Goal: Information Seeking & Learning: Learn about a topic

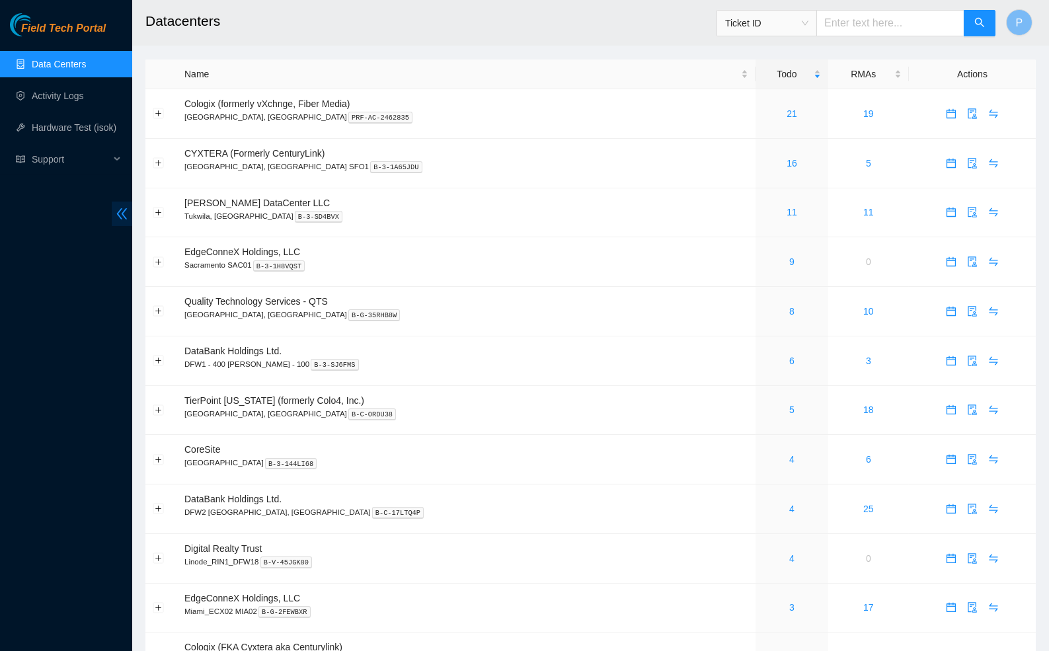
click at [117, 204] on span "double-left" at bounding box center [122, 214] width 20 height 24
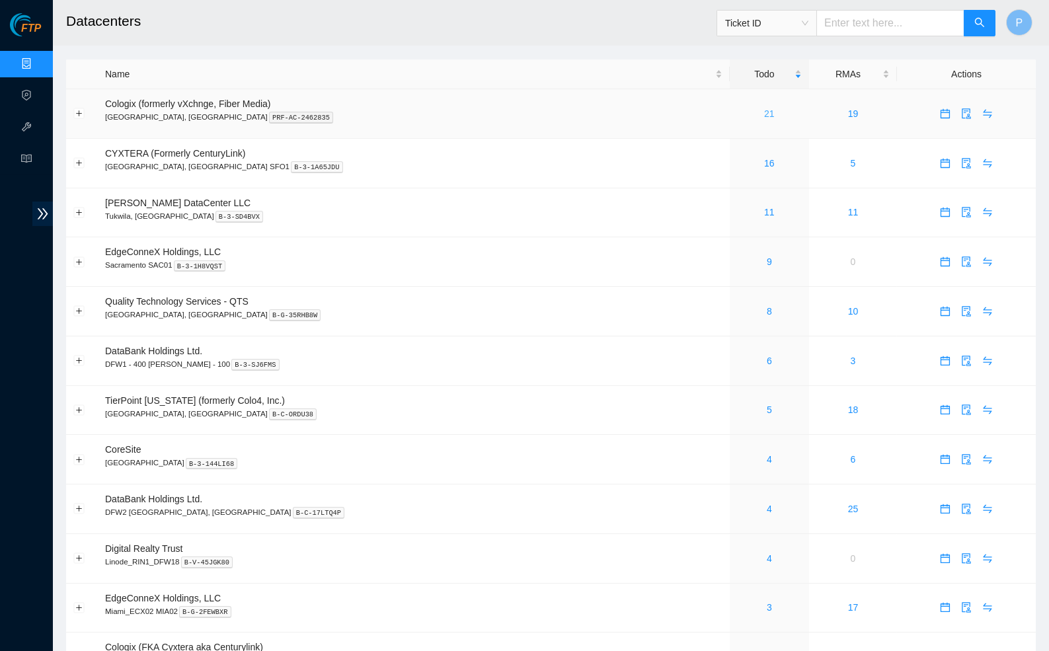
click at [764, 110] on link "21" at bounding box center [769, 113] width 11 height 11
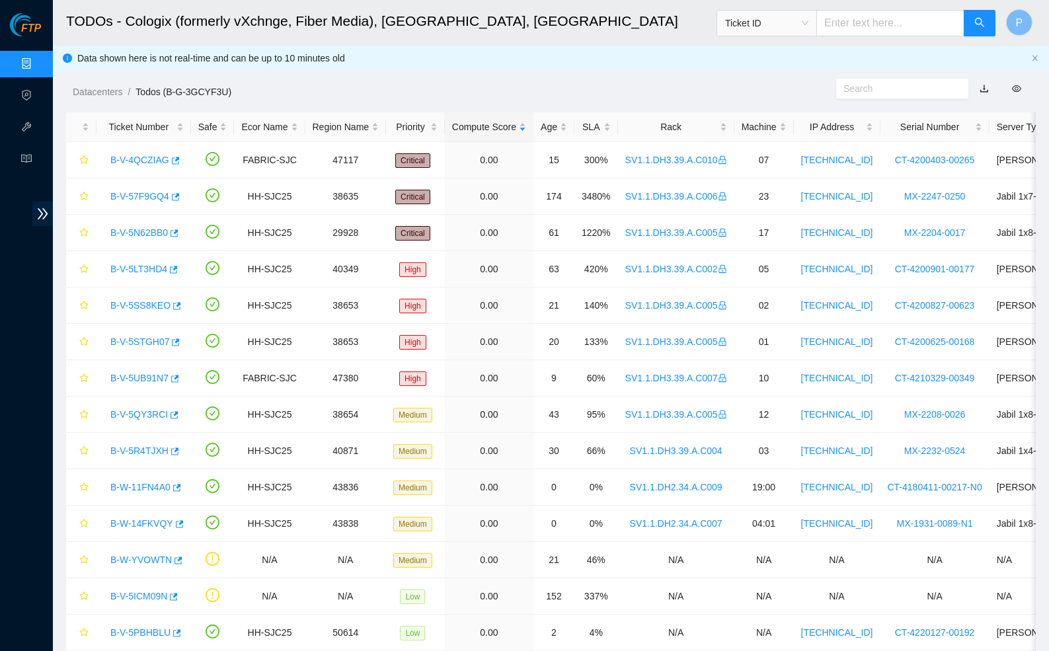
click at [984, 89] on link "button" at bounding box center [984, 88] width 9 height 11
click at [687, 134] on div "Rack" at bounding box center [676, 127] width 102 height 15
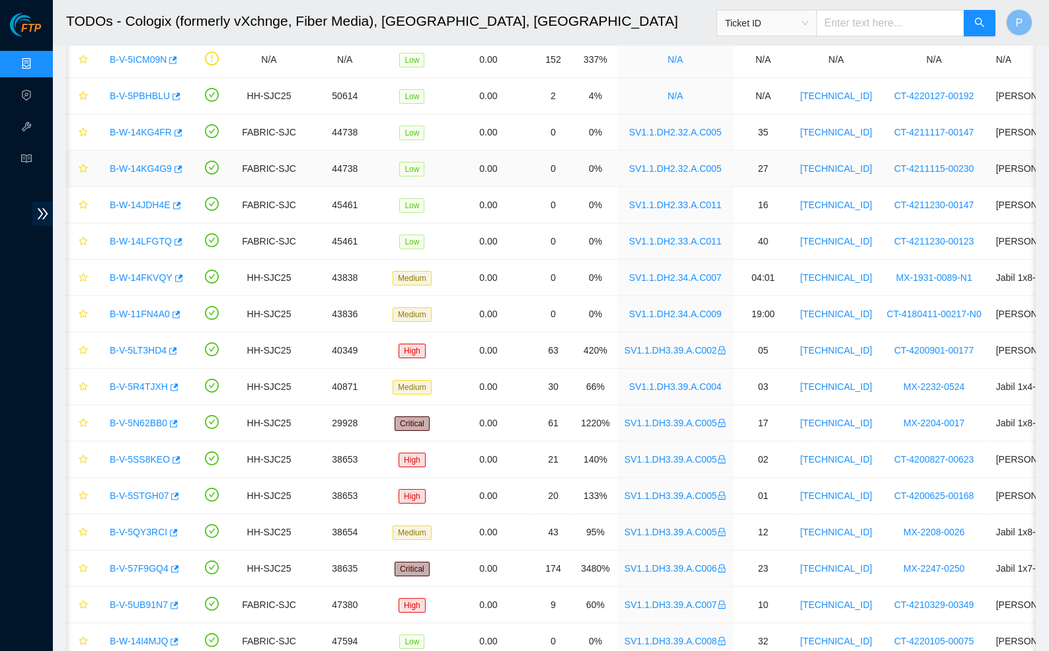
scroll to position [124, 0]
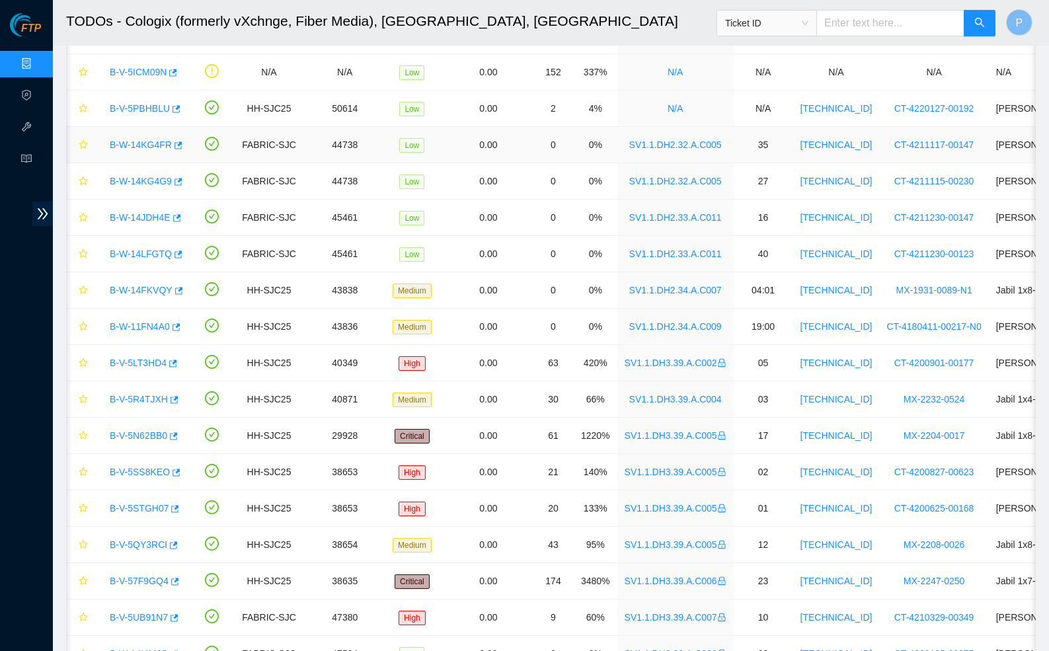
click at [135, 143] on link "B-W-14KG4FR" at bounding box center [141, 145] width 62 height 11
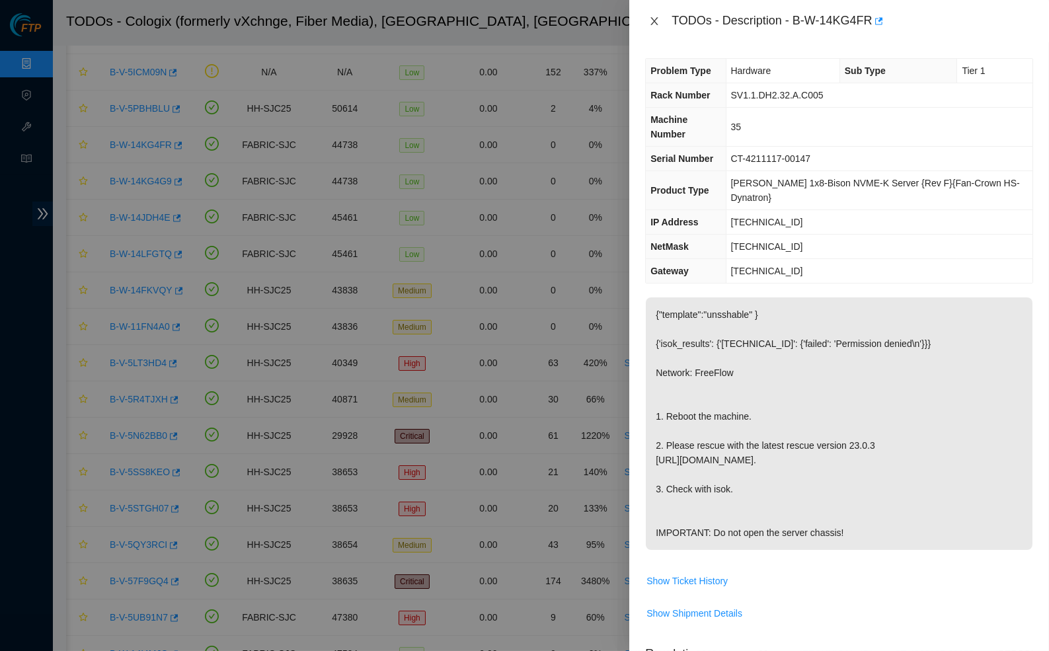
click at [650, 22] on icon "close" at bounding box center [654, 21] width 11 height 11
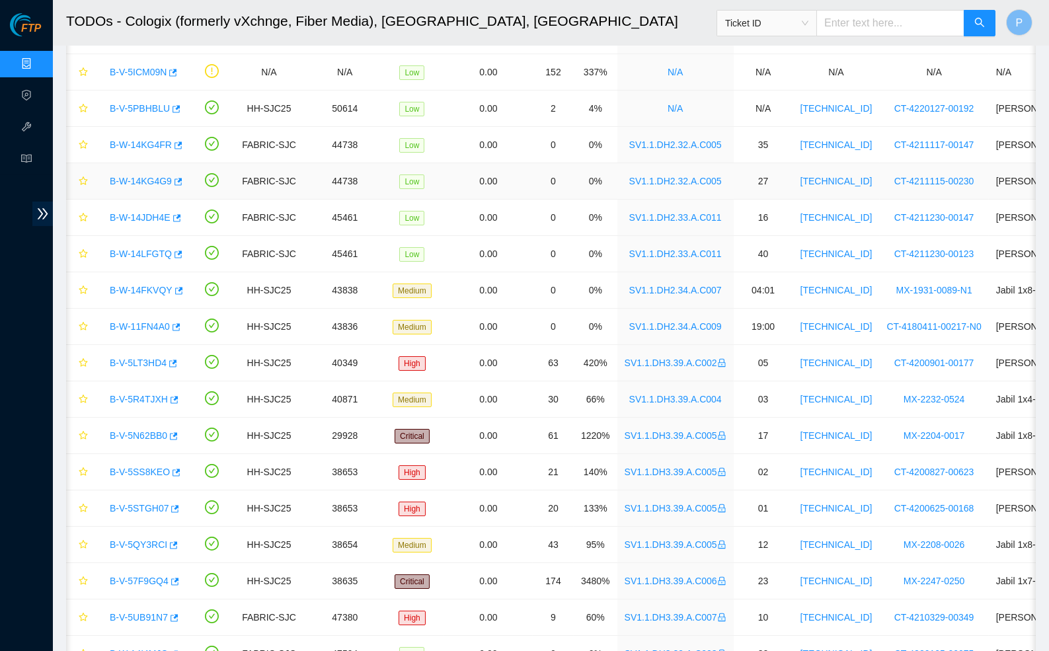
click at [140, 182] on link "B-W-14KG4G9" at bounding box center [141, 181] width 62 height 11
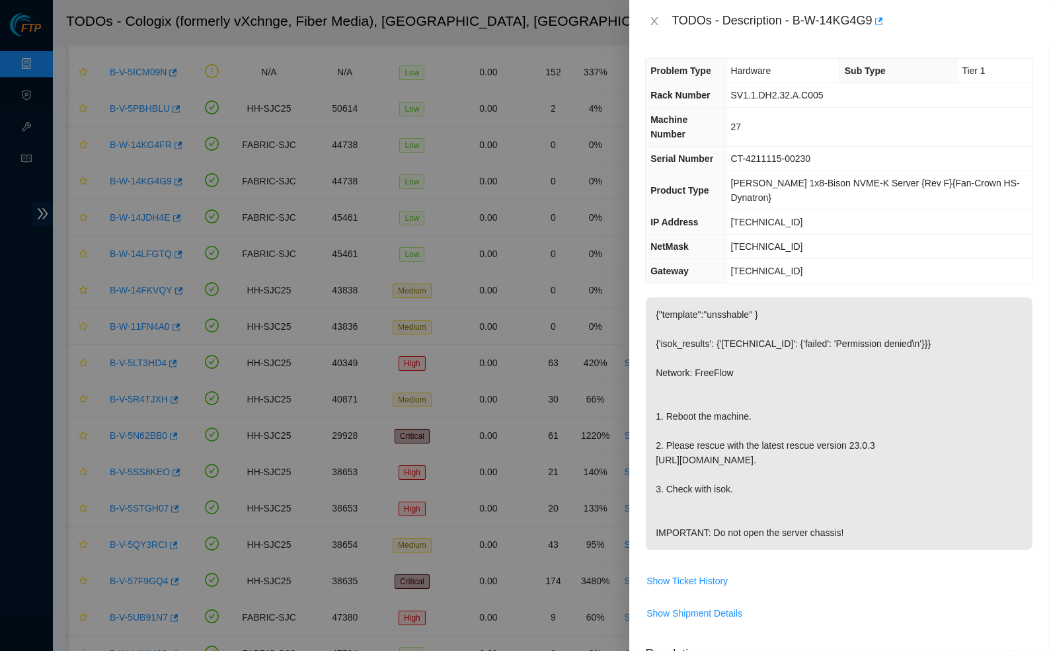
click at [653, 30] on div "TODOs - Description - B-W-14KG4G9" at bounding box center [839, 21] width 388 height 21
click at [651, 16] on icon "close" at bounding box center [654, 21] width 11 height 11
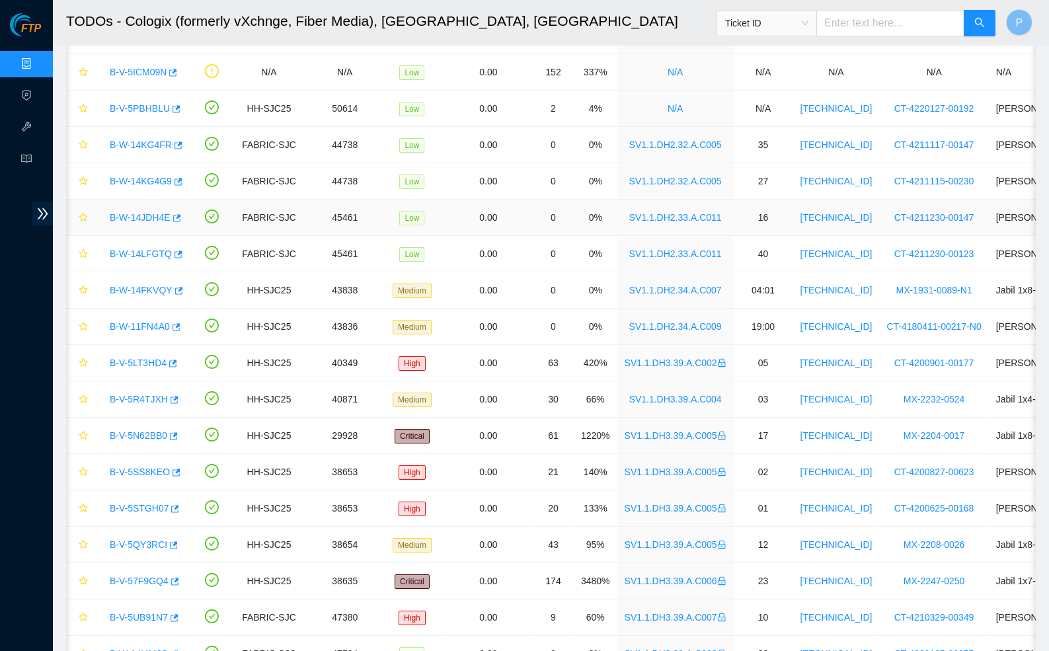
click at [143, 220] on link "B-W-14JDH4E" at bounding box center [140, 217] width 61 height 11
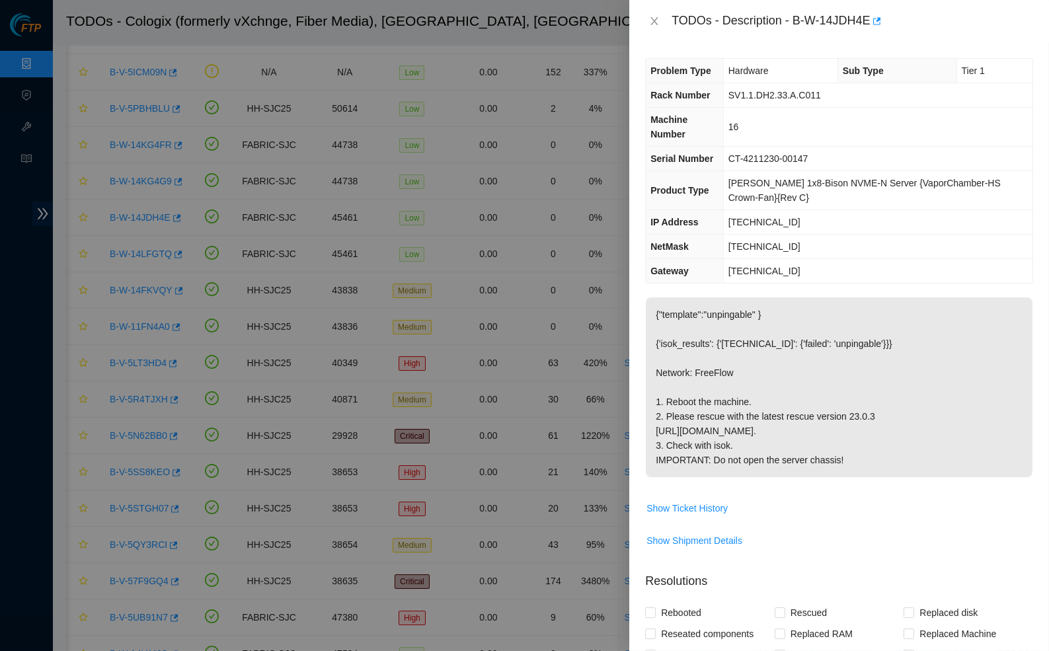
click at [644, 20] on div "TODOs - Description - B-W-14JDH4E" at bounding box center [839, 21] width 420 height 42
click at [651, 20] on icon "close" at bounding box center [654, 21] width 11 height 11
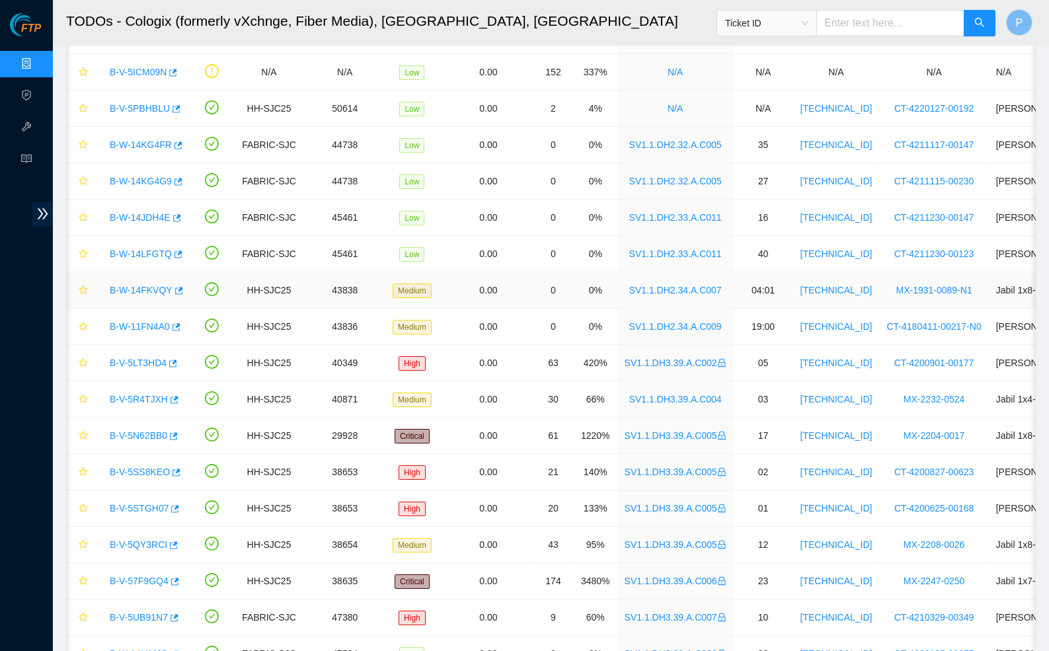
click at [140, 286] on link "B-W-14FKVQY" at bounding box center [141, 290] width 63 height 11
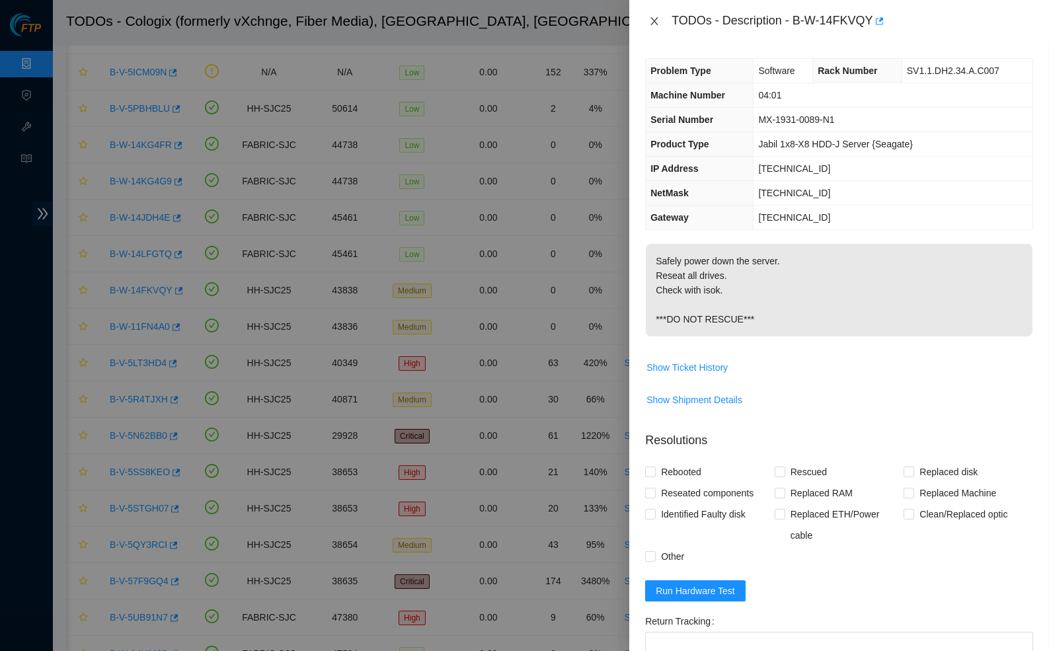
click at [649, 15] on button "Close" at bounding box center [654, 21] width 19 height 13
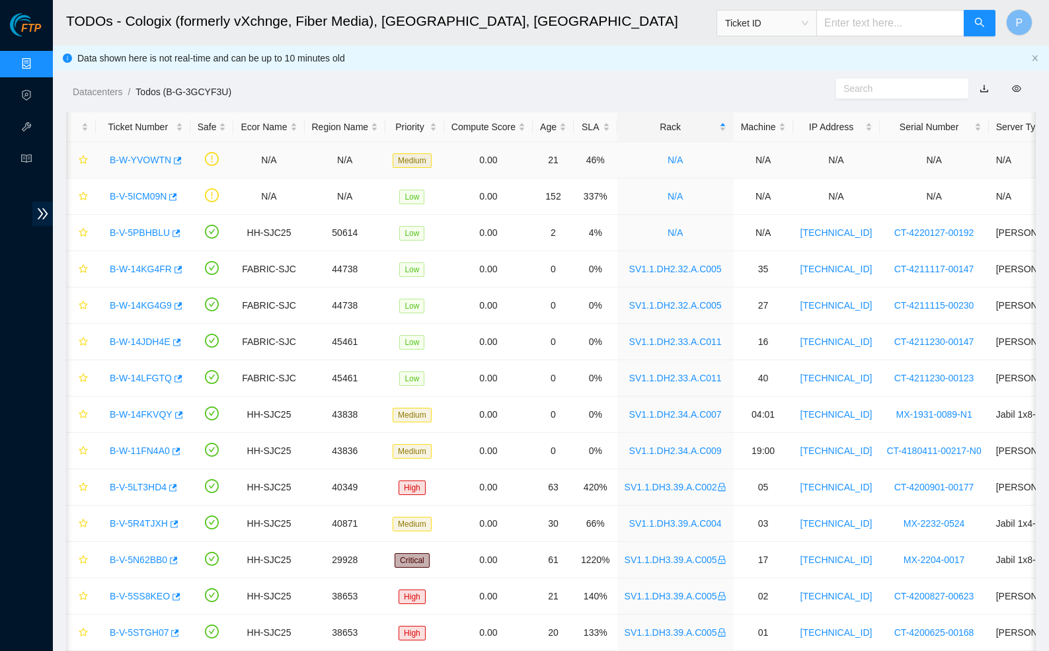
click at [140, 155] on link "B-W-YVOWTN" at bounding box center [140, 160] width 61 height 11
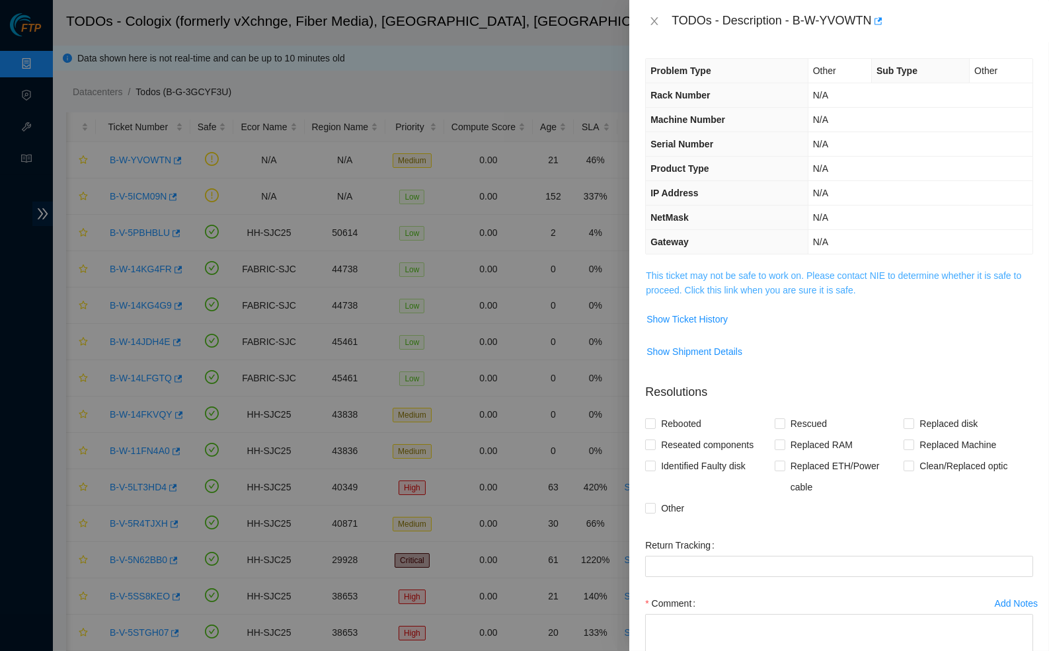
click at [746, 272] on link "This ticket may not be safe to work on. Please contact NIE to determine whether…" at bounding box center [834, 282] width 376 height 25
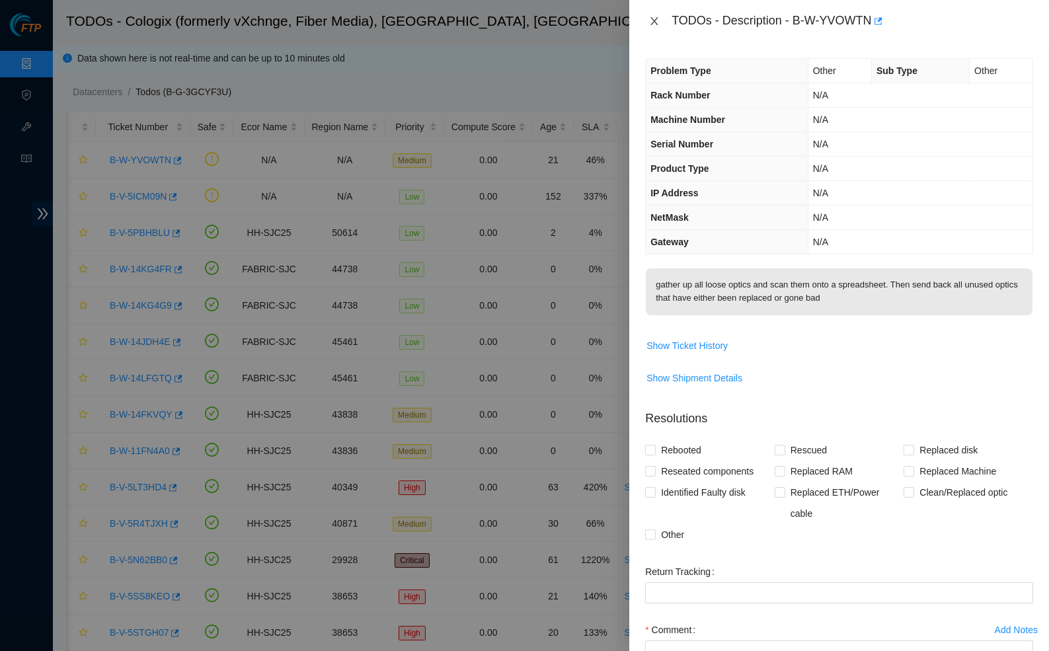
click at [653, 16] on icon "close" at bounding box center [654, 21] width 11 height 11
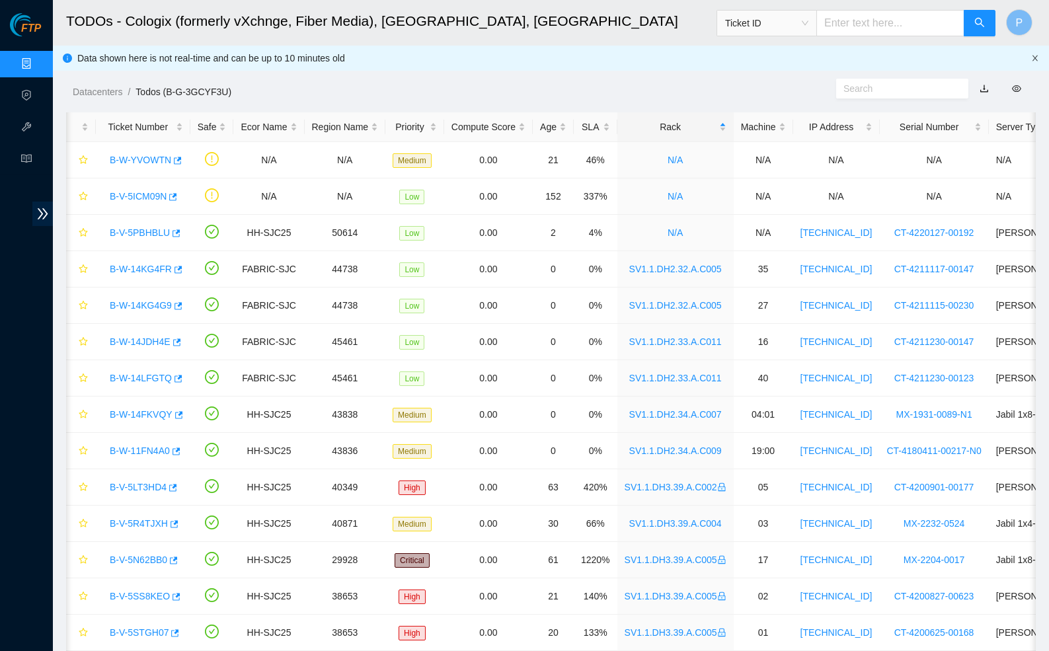
click at [1036, 56] on icon "close" at bounding box center [1035, 58] width 5 height 6
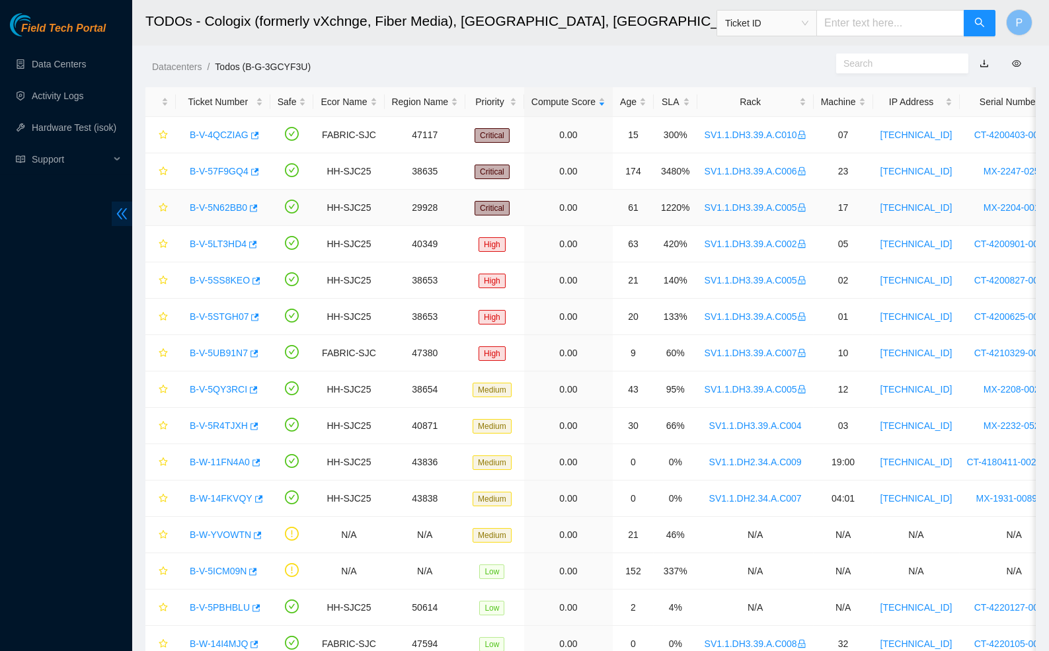
click at [118, 213] on icon "double-left" at bounding box center [122, 214] width 14 height 14
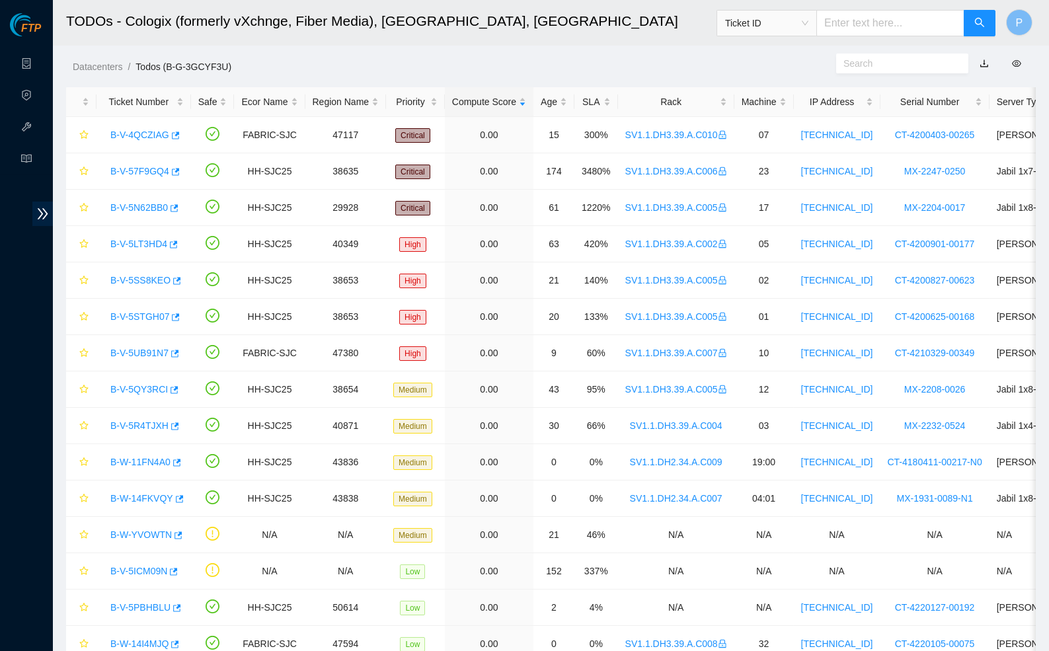
click at [490, 58] on div "Datacenters / Todos (B-G-3GCYF3U) /" at bounding box center [426, 37] width 747 height 74
click at [38, 59] on link "Data Centers" at bounding box center [65, 64] width 54 height 11
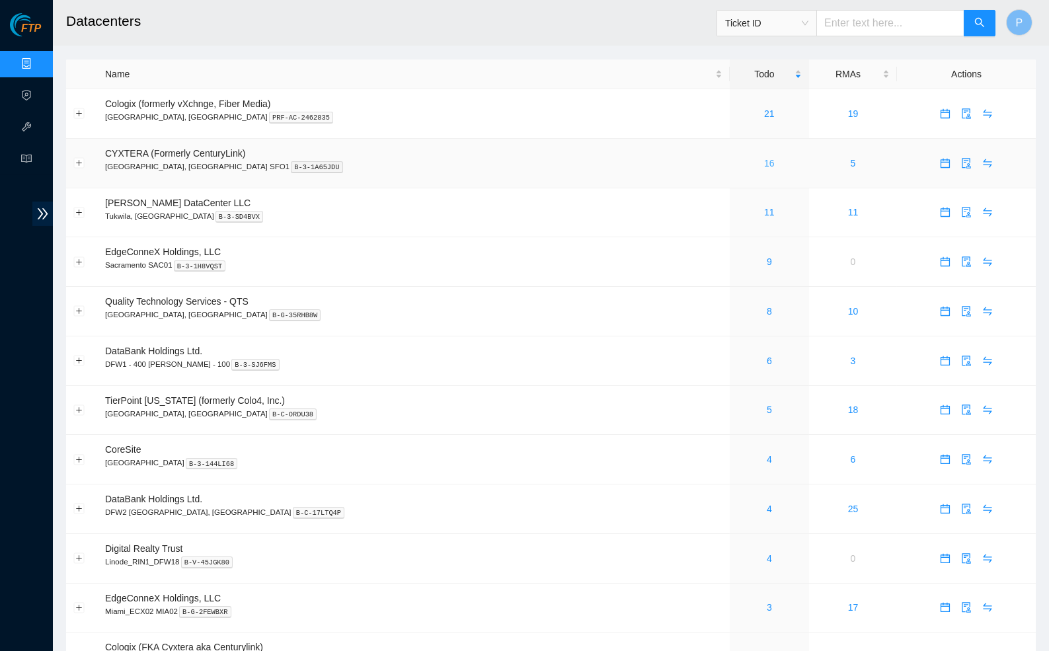
click at [764, 159] on link "16" at bounding box center [769, 163] width 11 height 11
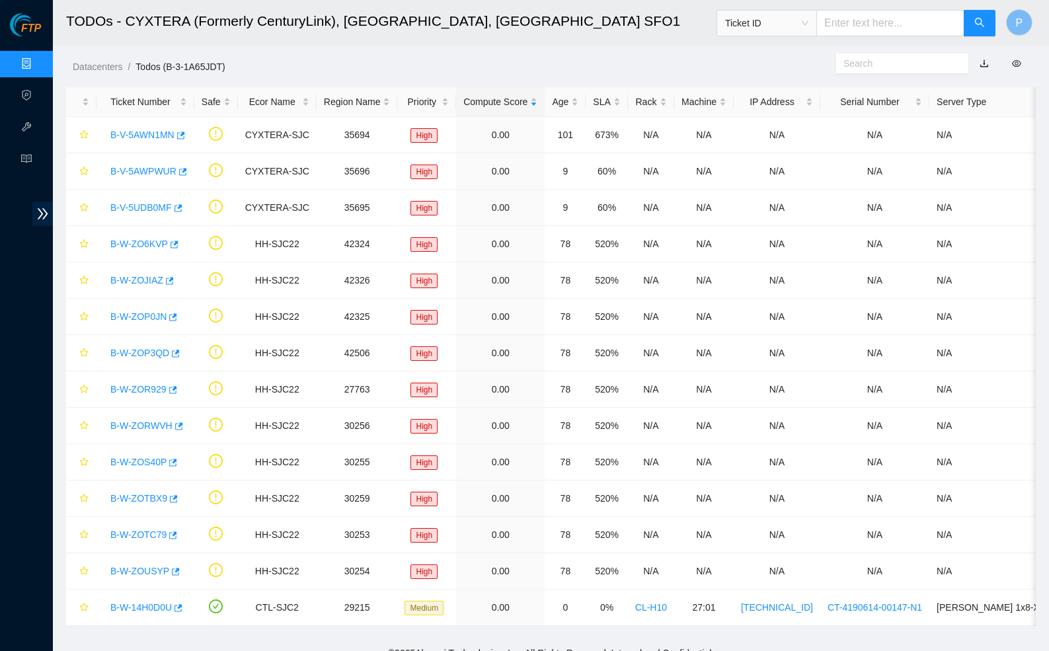
click at [984, 61] on link "button" at bounding box center [984, 63] width 9 height 11
click at [38, 67] on link "Data Centers" at bounding box center [65, 64] width 54 height 11
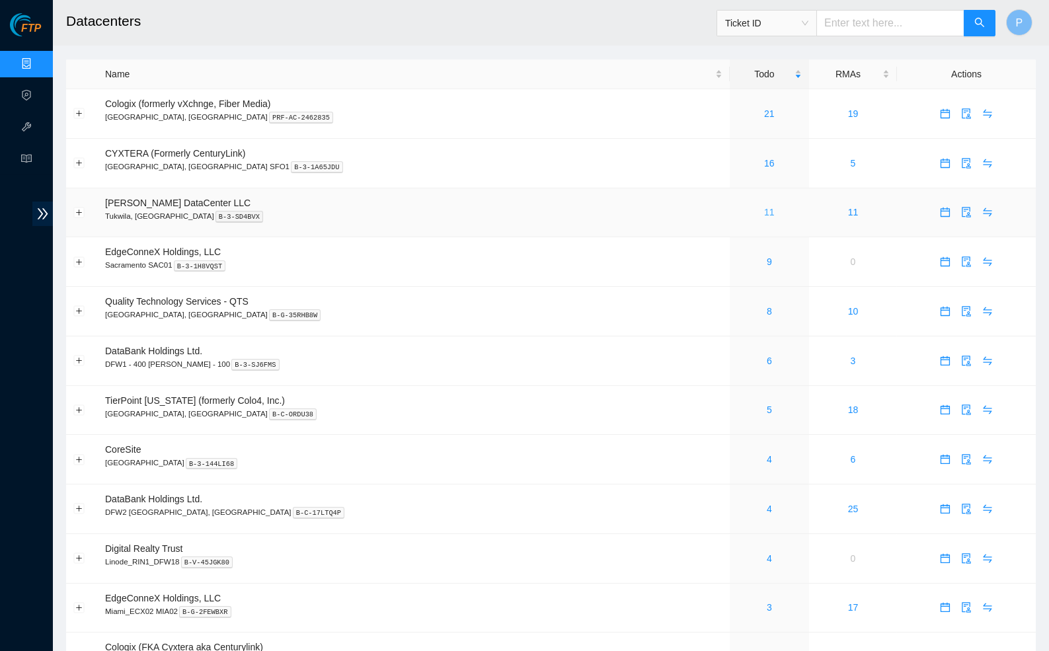
click at [764, 214] on link "11" at bounding box center [769, 212] width 11 height 11
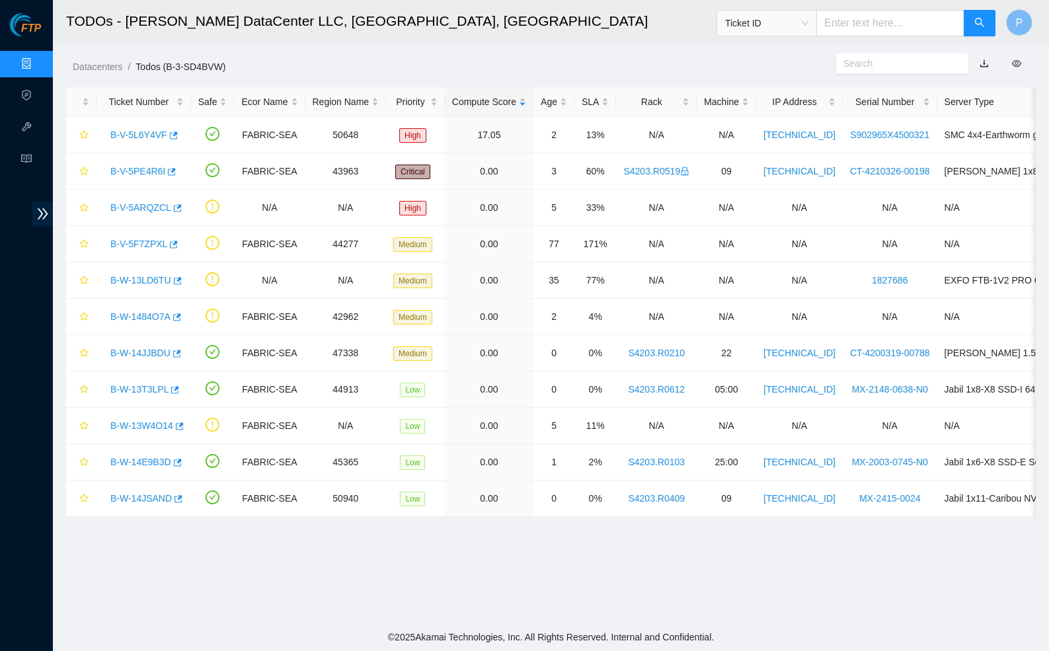
click at [984, 64] on link "button" at bounding box center [984, 63] width 9 height 11
click at [38, 63] on link "Data Centers" at bounding box center [65, 64] width 54 height 11
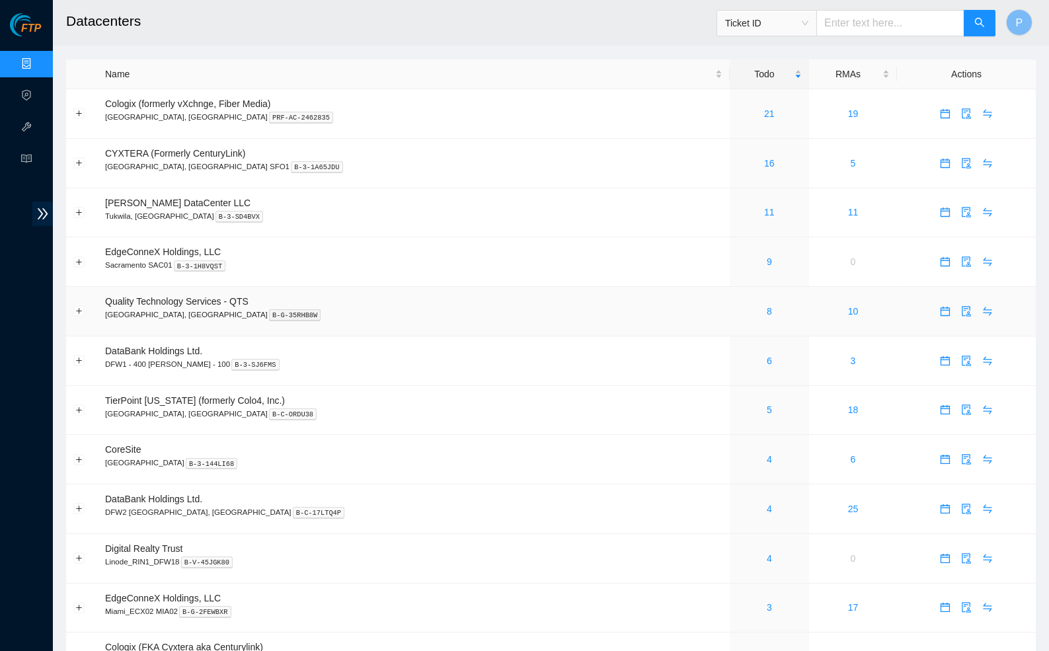
click at [737, 311] on div "8" at bounding box center [769, 311] width 65 height 15
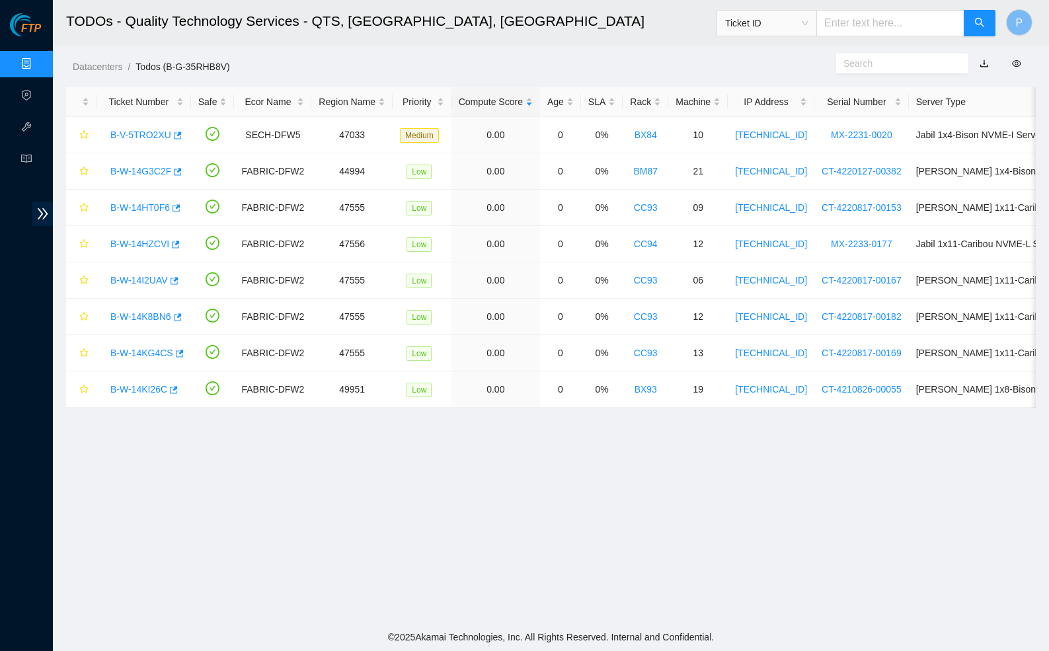
click at [986, 63] on link "button" at bounding box center [984, 63] width 9 height 11
click at [38, 67] on link "Data Centers" at bounding box center [65, 64] width 54 height 11
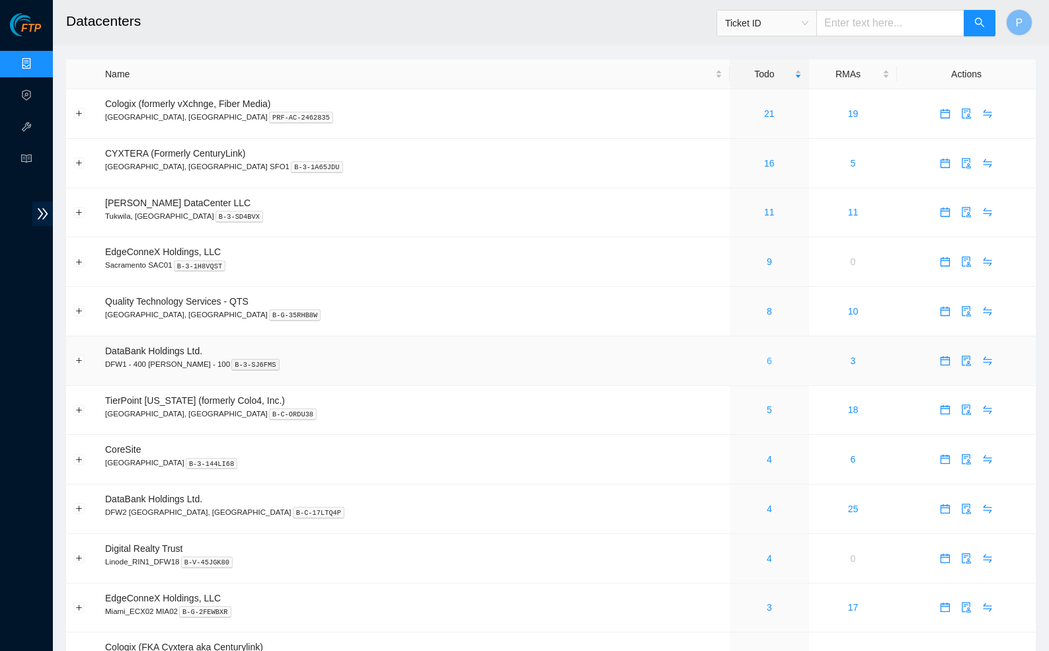
click at [767, 356] on link "6" at bounding box center [769, 361] width 5 height 11
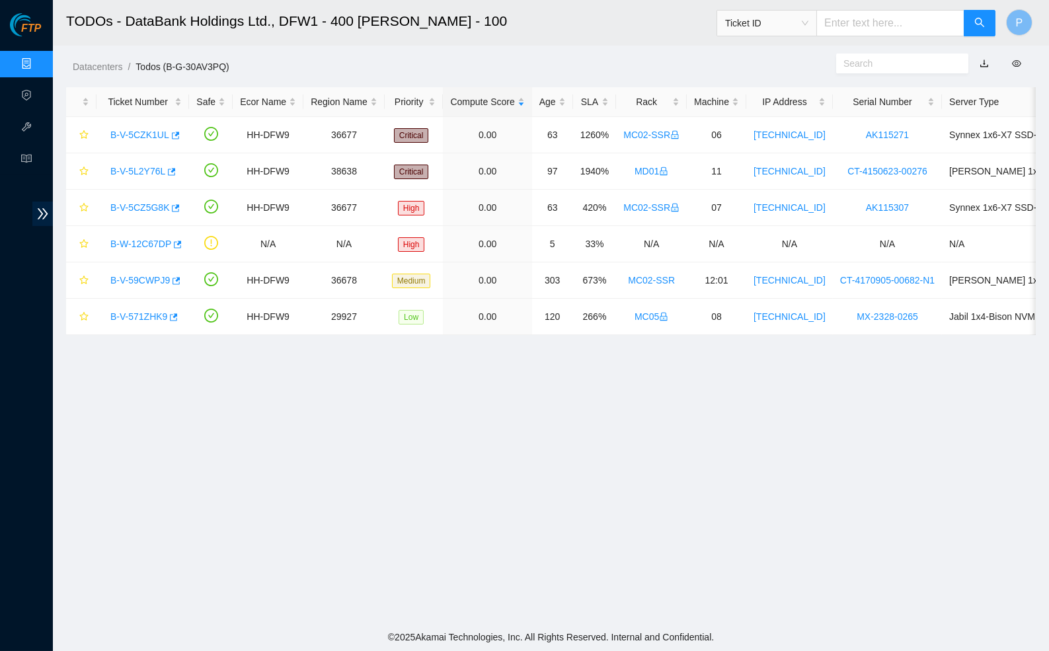
click at [989, 69] on link "button" at bounding box center [984, 63] width 9 height 11
click at [38, 60] on link "Data Centers" at bounding box center [65, 64] width 54 height 11
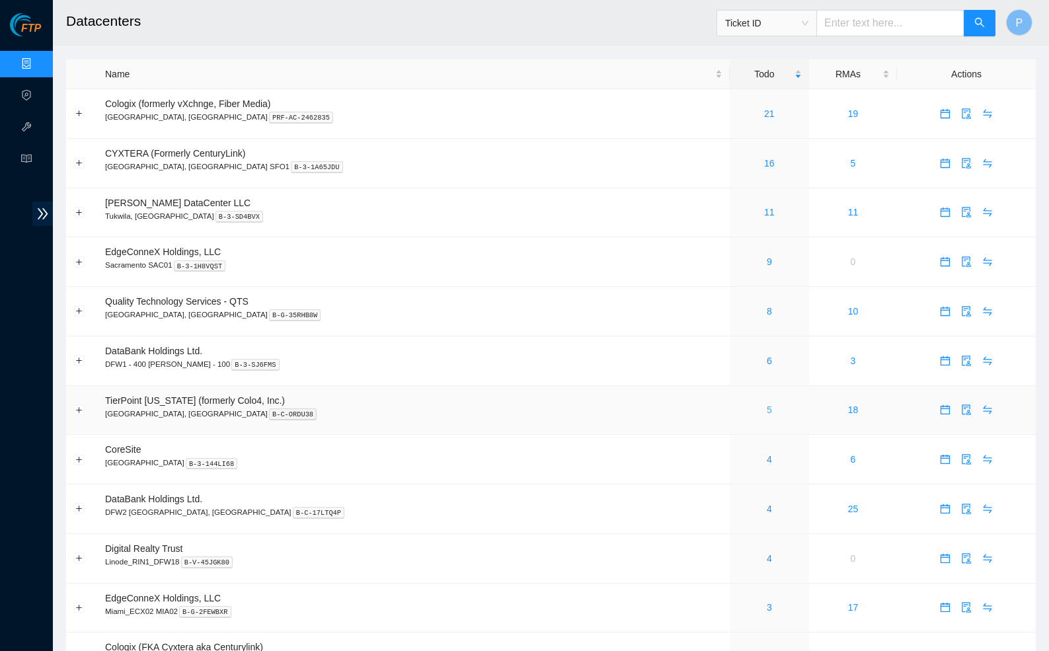
click at [767, 407] on link "5" at bounding box center [769, 410] width 5 height 11
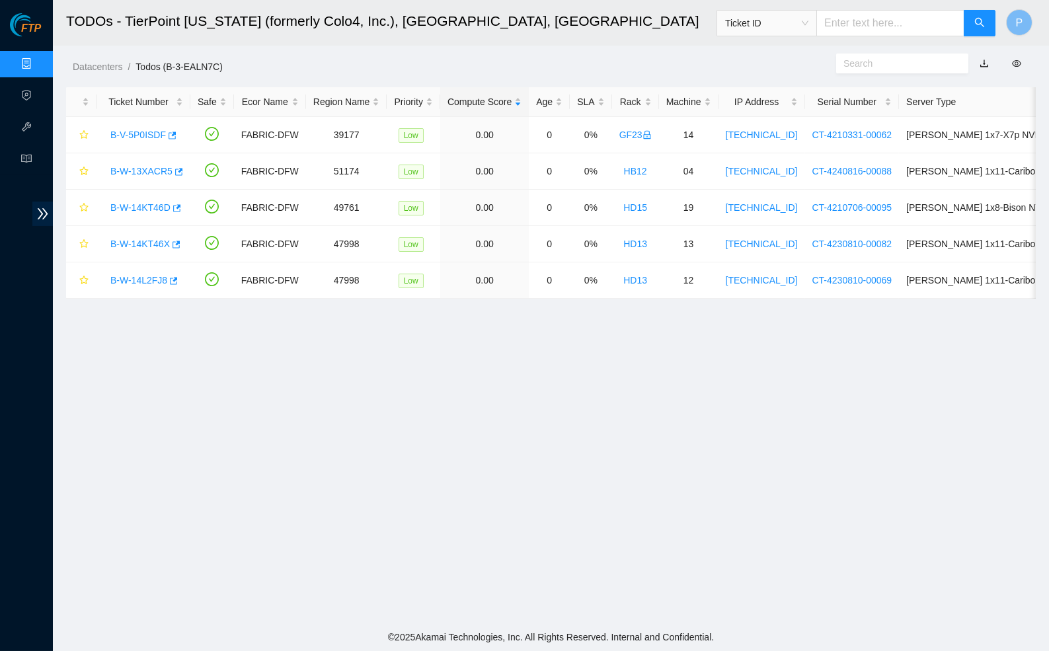
click at [981, 63] on link "button" at bounding box center [984, 63] width 9 height 11
click at [38, 63] on link "Data Centers" at bounding box center [65, 64] width 54 height 11
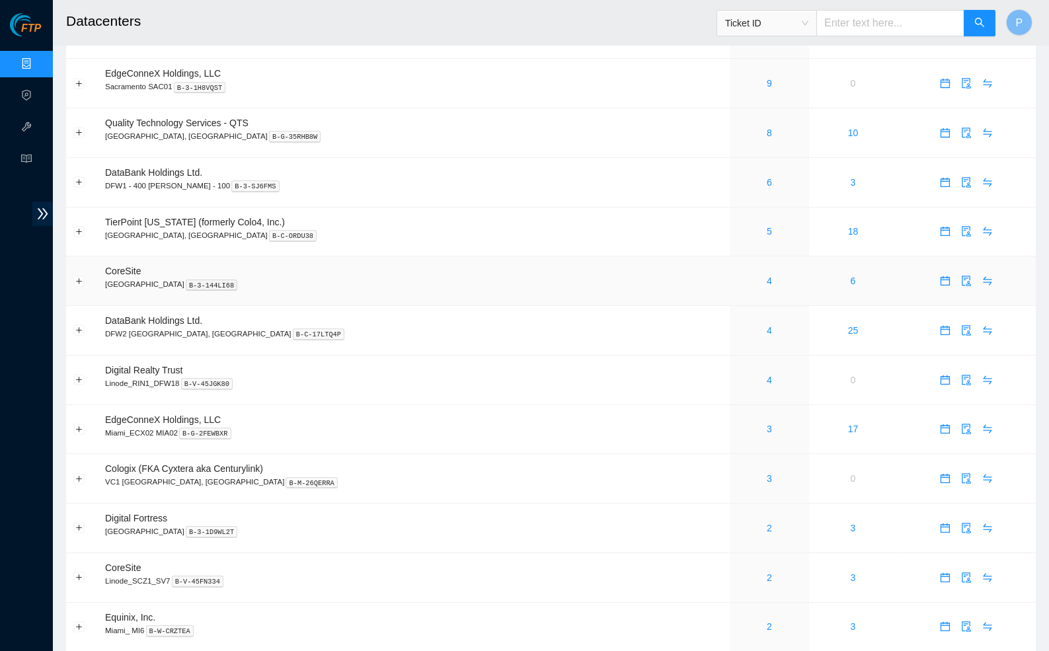
scroll to position [182, 0]
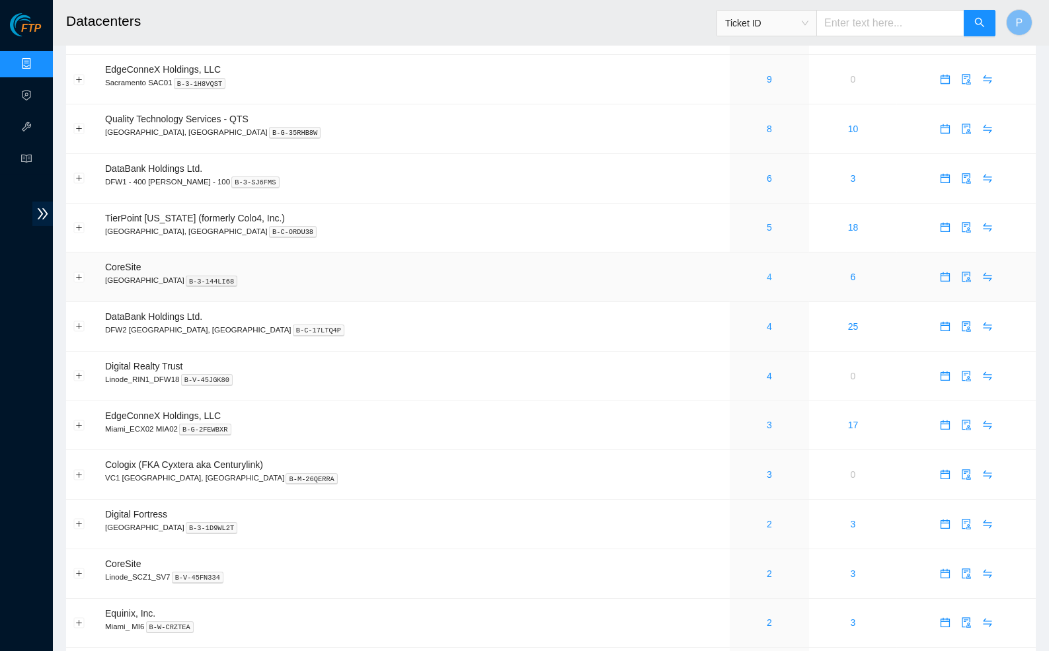
click at [767, 272] on link "4" at bounding box center [769, 277] width 5 height 11
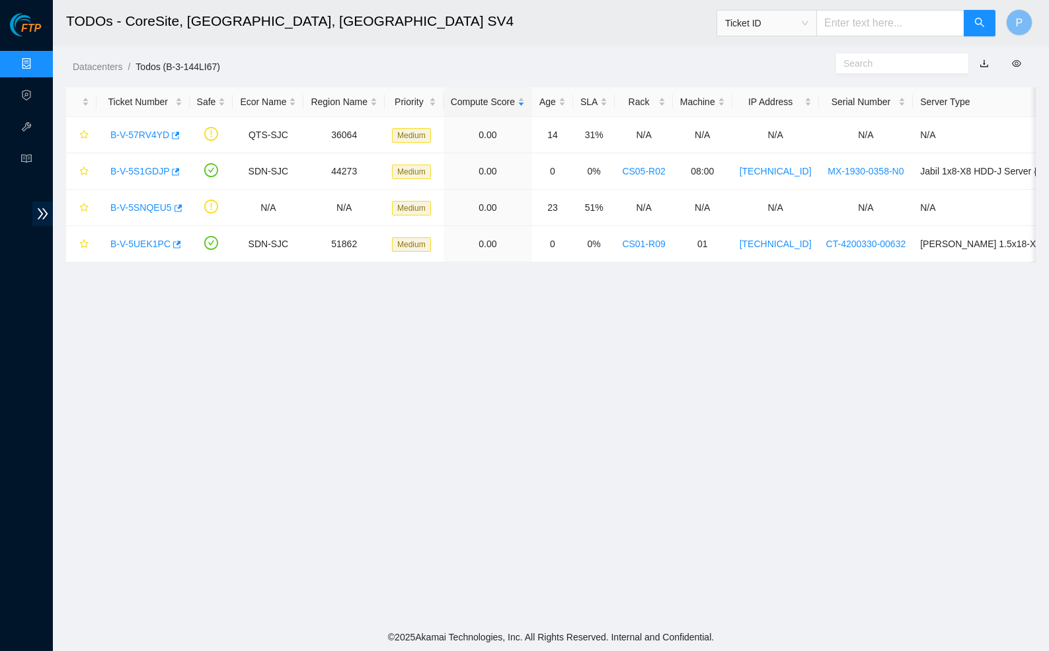
click at [986, 62] on link "button" at bounding box center [984, 63] width 9 height 11
click at [38, 63] on link "Data Centers" at bounding box center [65, 64] width 54 height 11
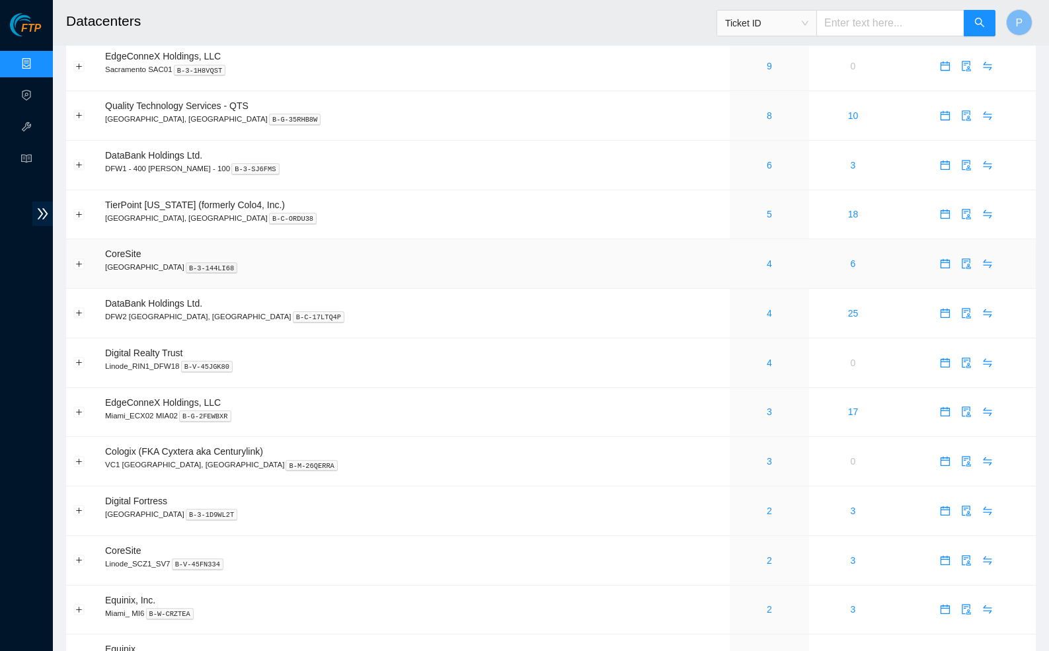
scroll to position [203, 0]
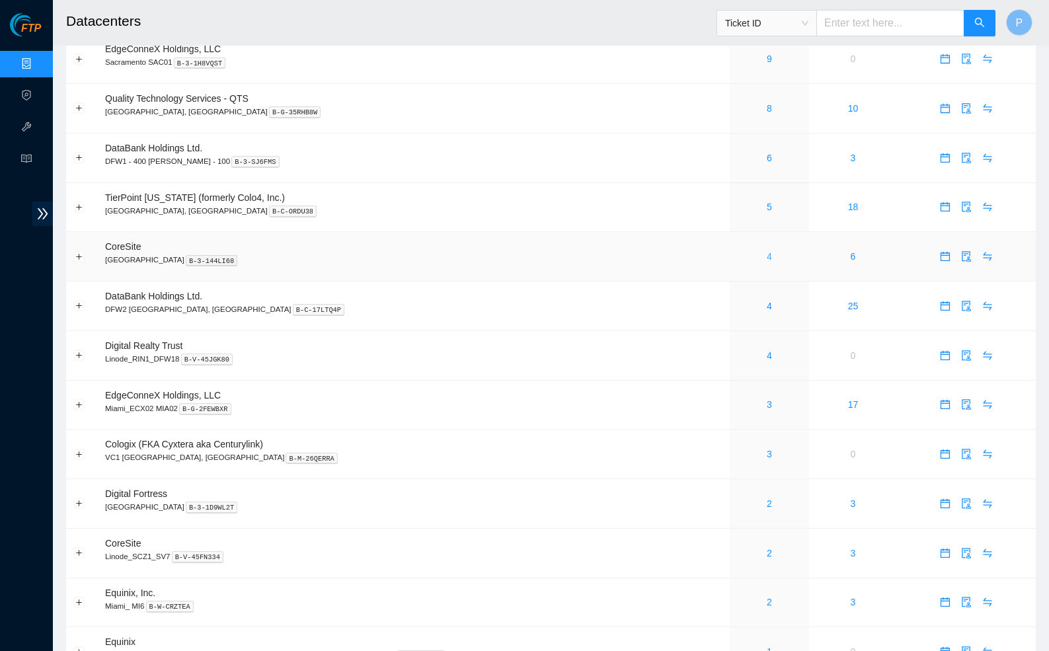
click at [767, 251] on link "4" at bounding box center [769, 256] width 5 height 11
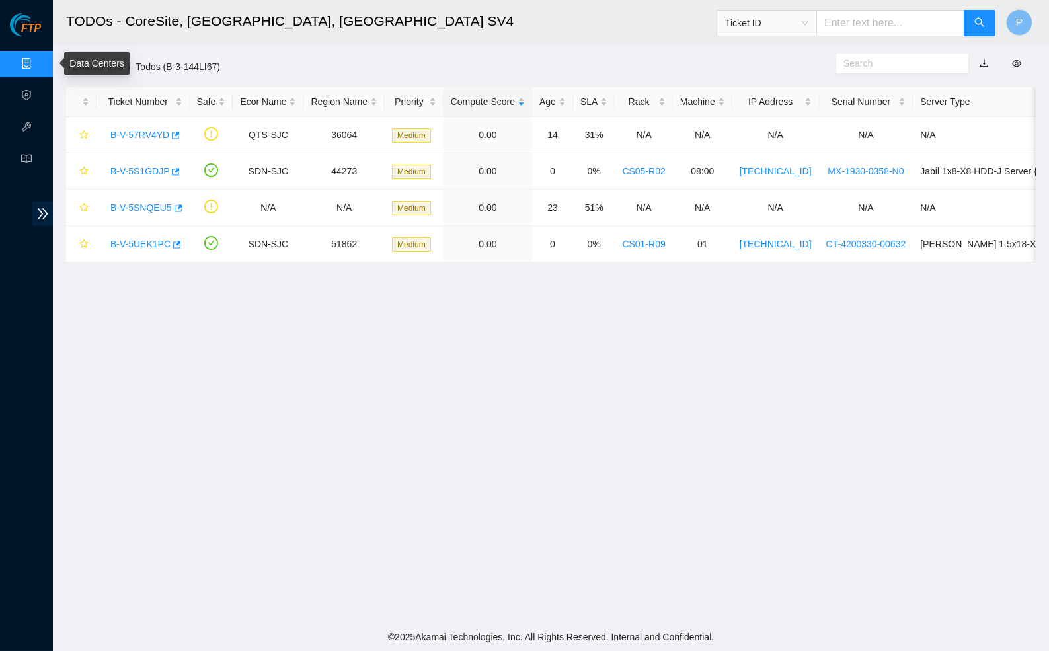
click at [38, 67] on link "Data Centers" at bounding box center [65, 64] width 54 height 11
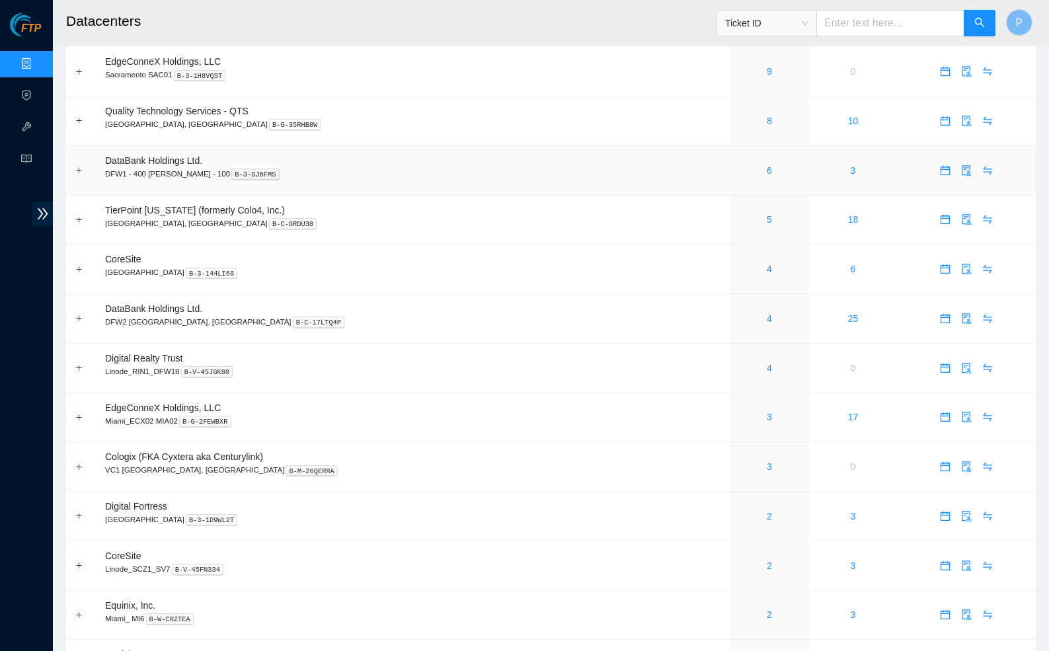
scroll to position [200, 0]
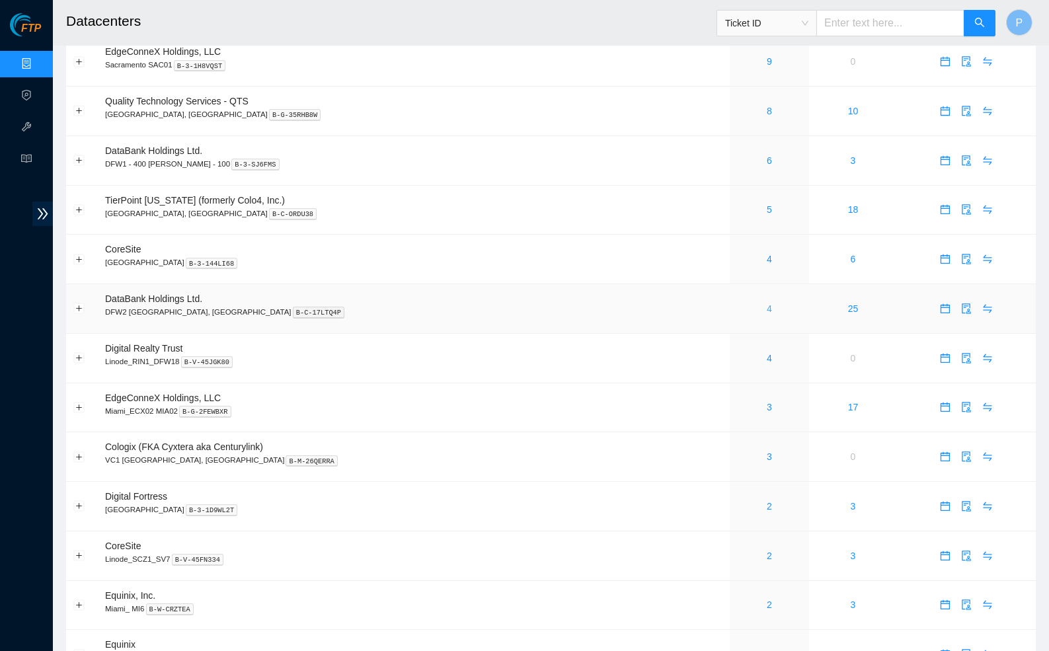
click at [767, 303] on link "4" at bounding box center [769, 308] width 5 height 11
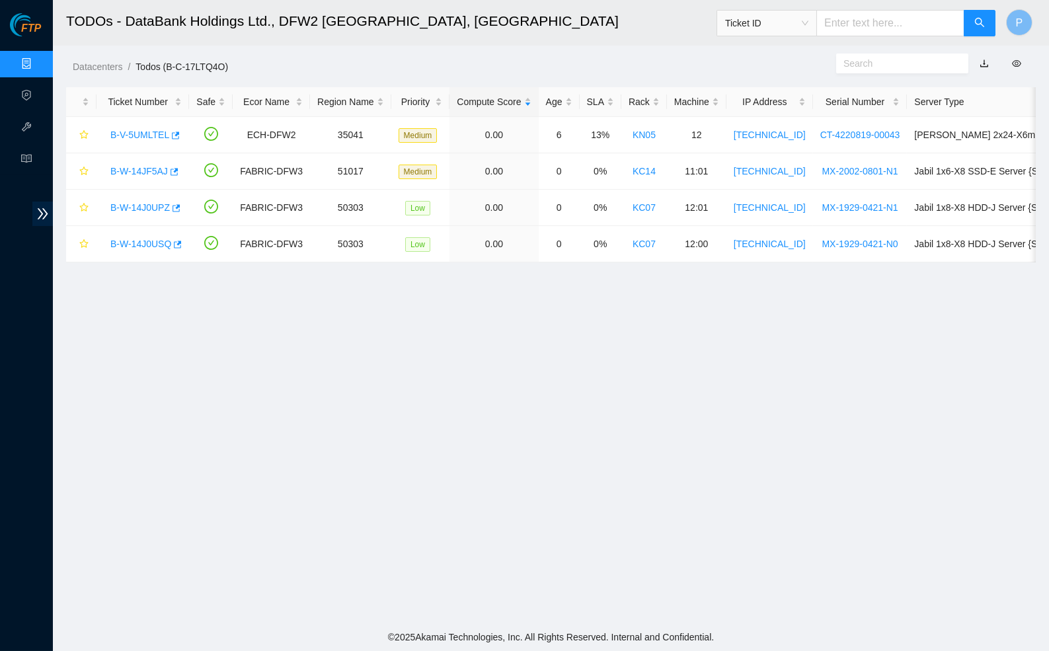
click at [985, 61] on link "button" at bounding box center [984, 63] width 9 height 11
click at [38, 65] on link "Data Centers" at bounding box center [65, 64] width 54 height 11
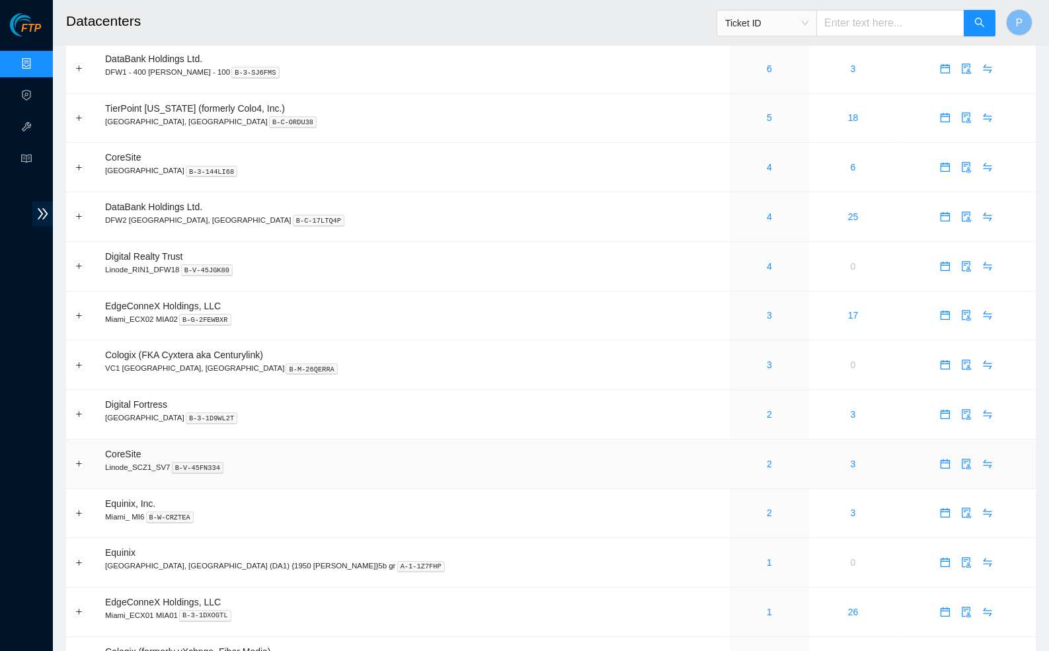
scroll to position [298, 0]
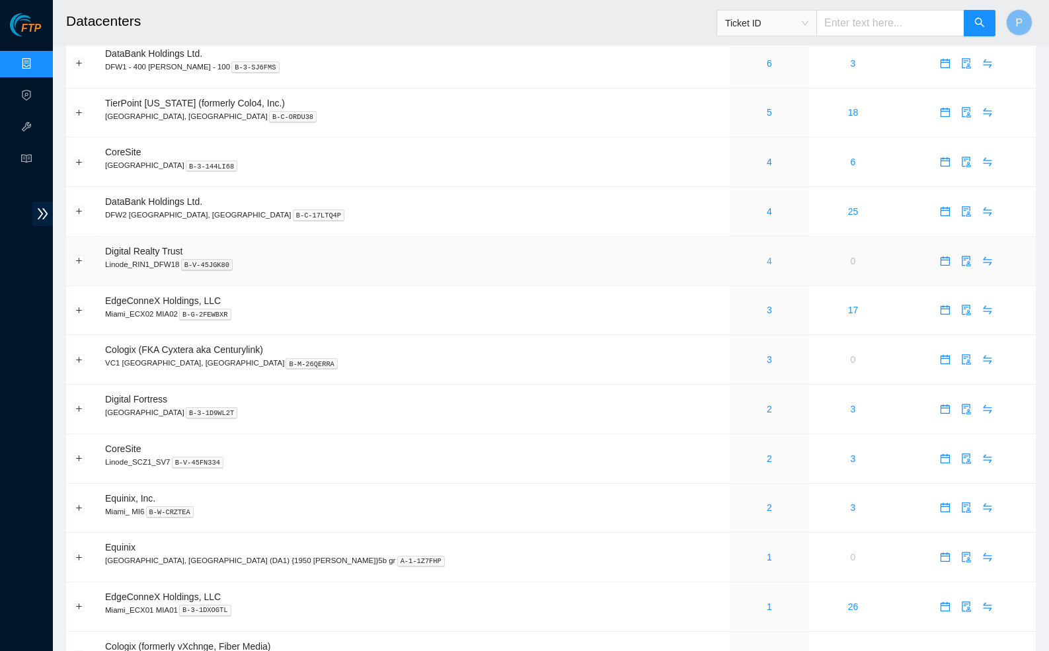
click at [767, 256] on link "4" at bounding box center [769, 261] width 5 height 11
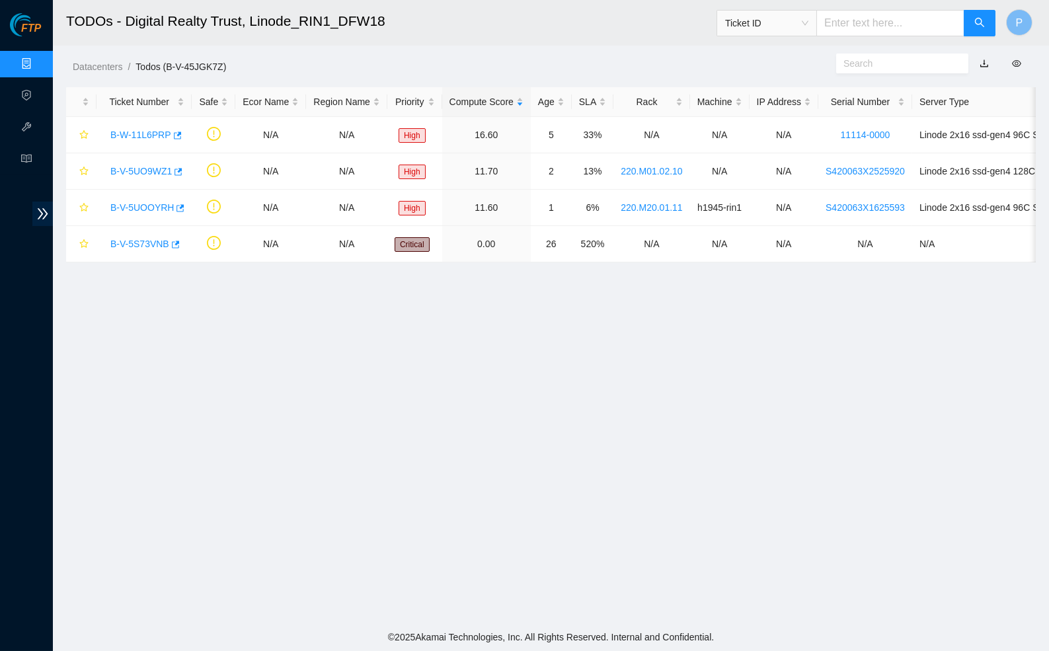
click at [984, 64] on link "button" at bounding box center [984, 63] width 9 height 11
click at [38, 63] on link "Data Centers" at bounding box center [65, 64] width 54 height 11
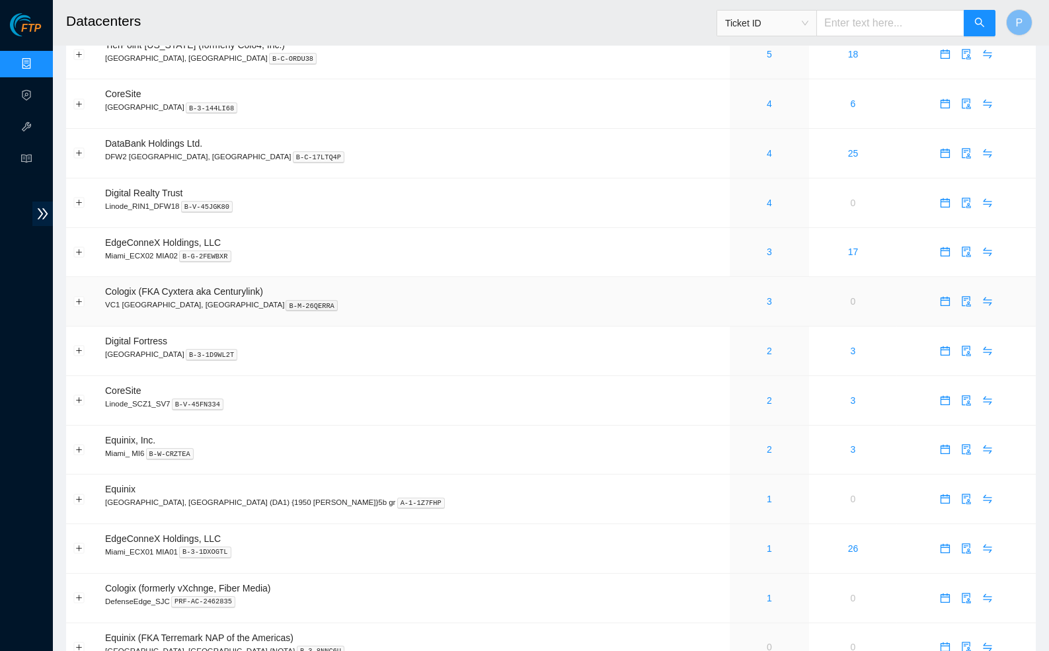
scroll to position [357, 0]
click at [767, 344] on link "2" at bounding box center [769, 349] width 5 height 11
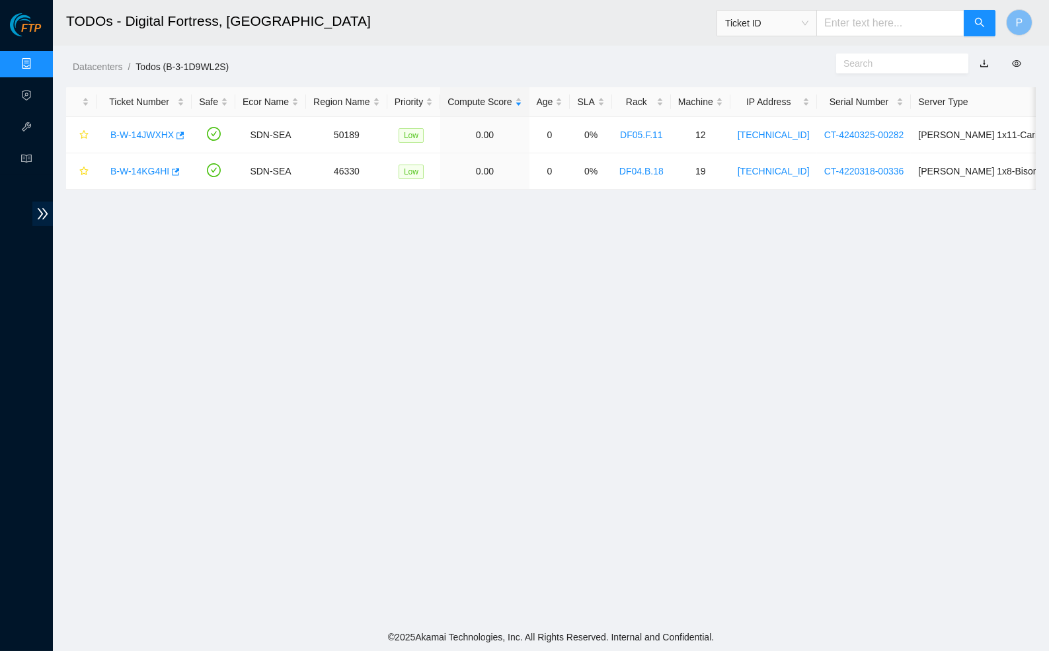
click at [985, 63] on link "button" at bounding box center [984, 63] width 9 height 11
click at [38, 60] on link "Data Centers" at bounding box center [65, 64] width 54 height 11
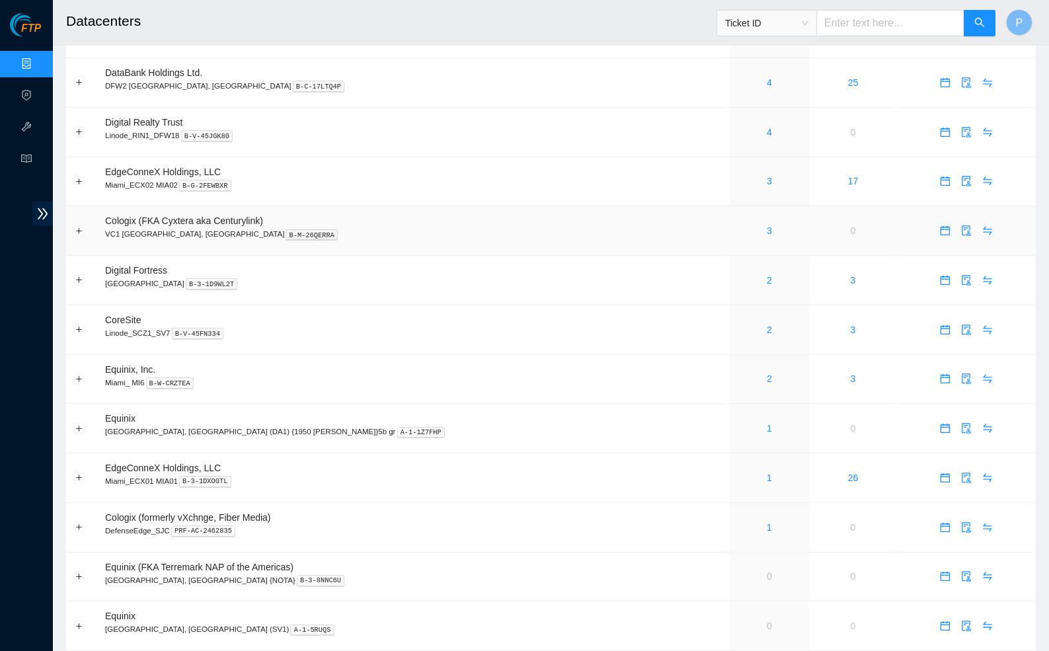
scroll to position [443, 0]
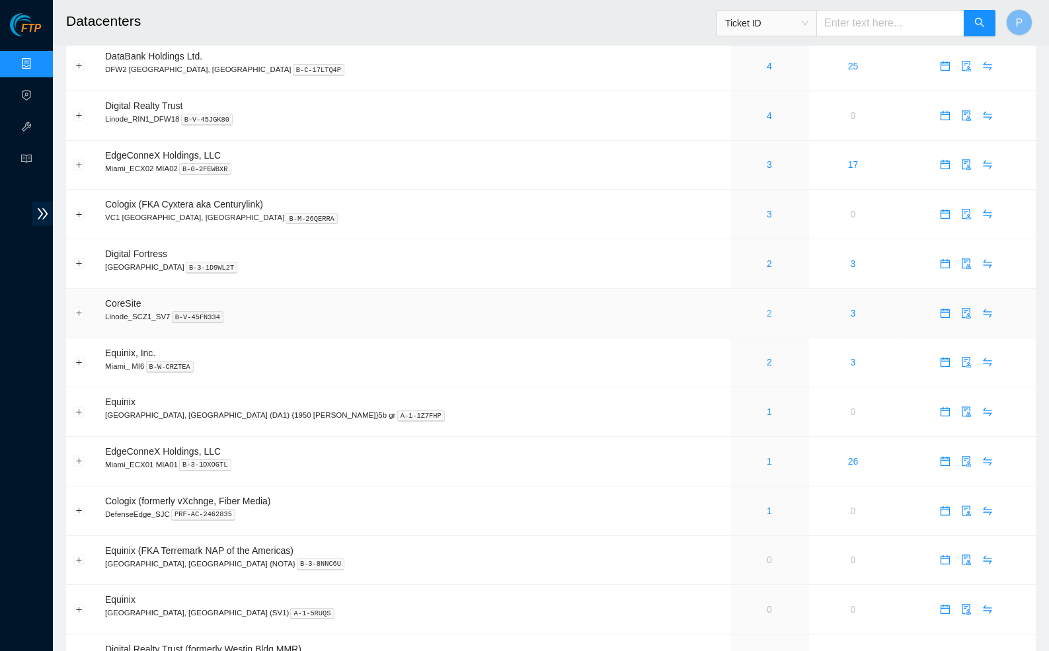
click at [767, 308] on link "2" at bounding box center [769, 313] width 5 height 11
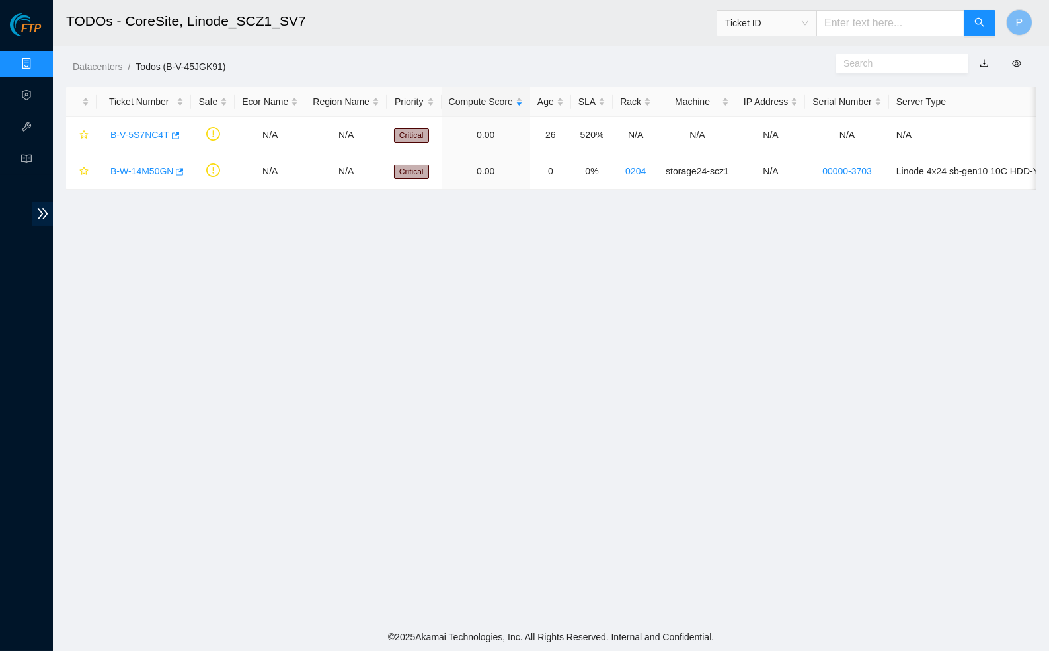
click at [984, 63] on link "button" at bounding box center [984, 63] width 9 height 11
click at [141, 131] on link "B-V-5S7NC4T" at bounding box center [139, 135] width 59 height 11
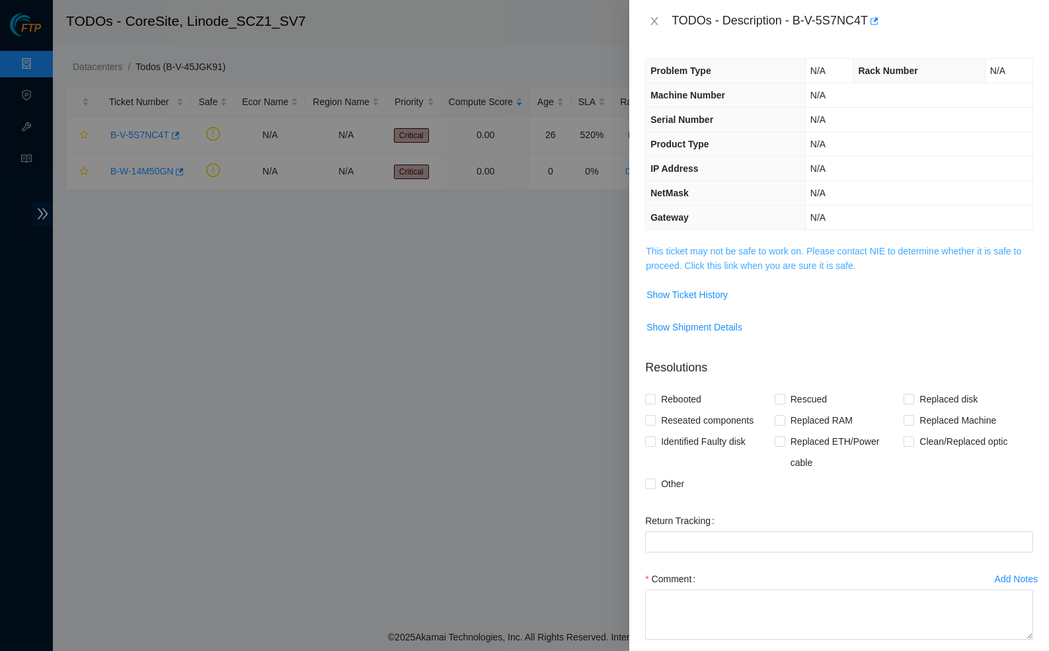
click at [716, 261] on link "This ticket may not be safe to work on. Please contact NIE to determine whether…" at bounding box center [834, 258] width 376 height 25
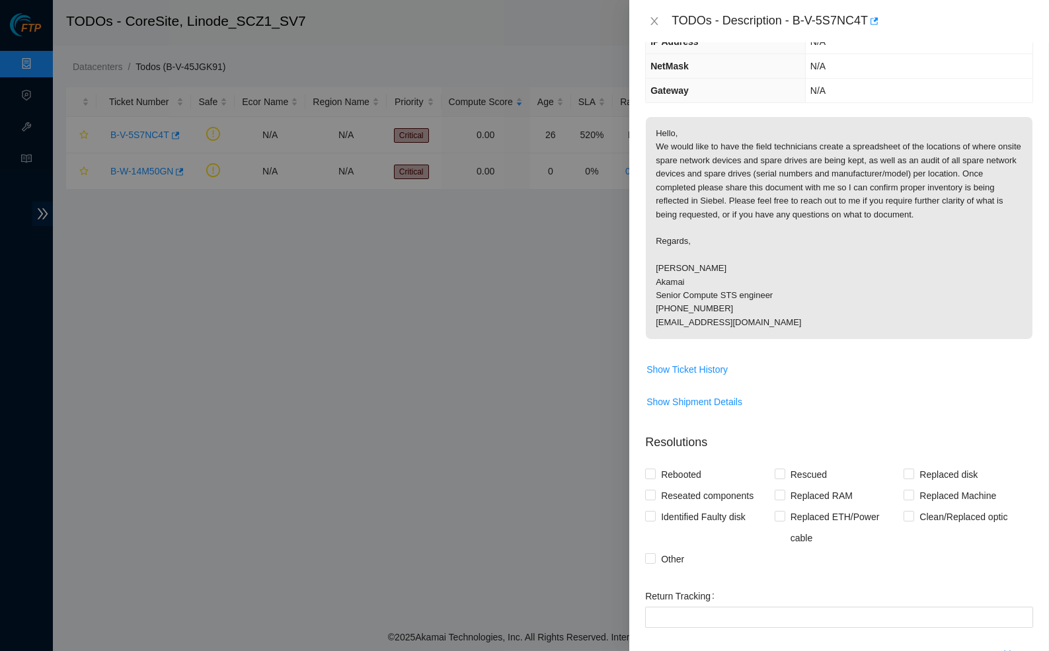
scroll to position [136, 0]
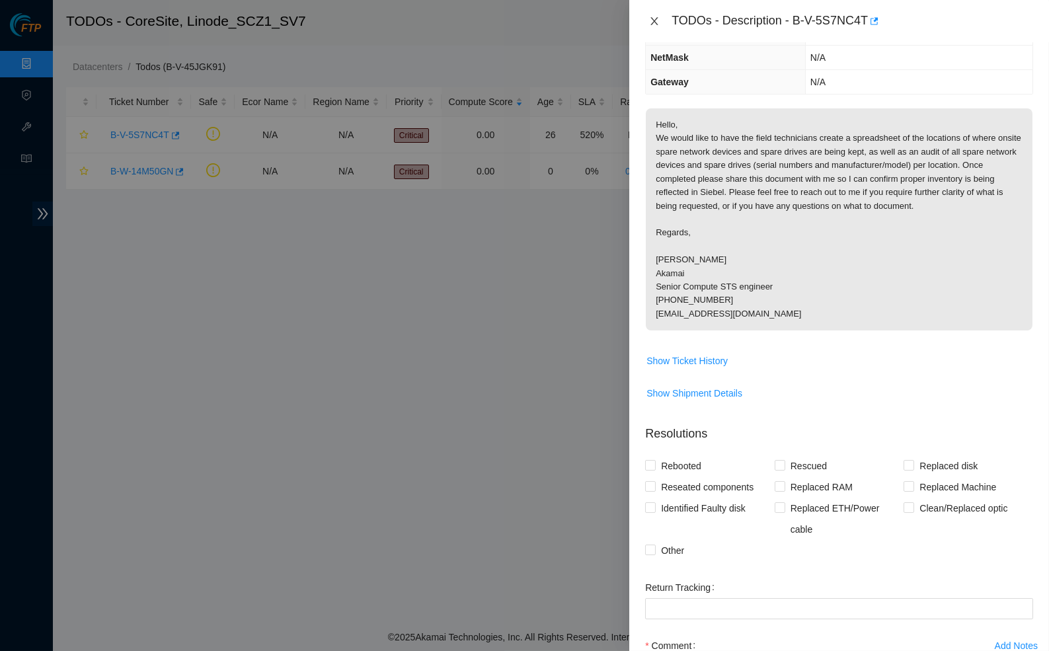
click at [657, 20] on icon "close" at bounding box center [654, 21] width 11 height 11
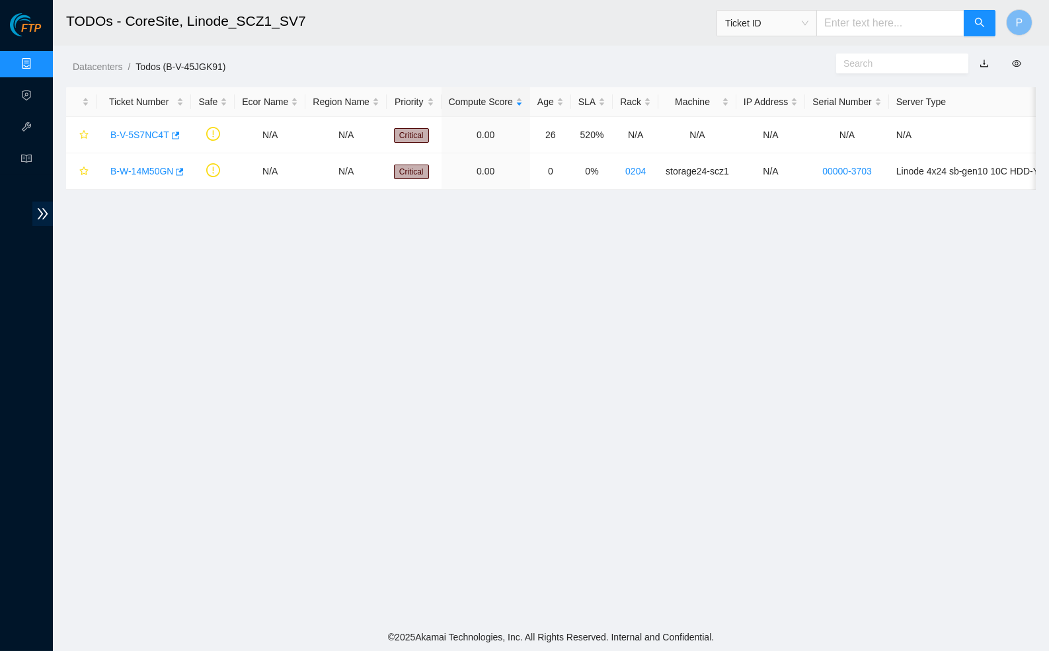
scroll to position [61, 0]
click at [126, 169] on link "B-W-14M50GN" at bounding box center [141, 171] width 63 height 11
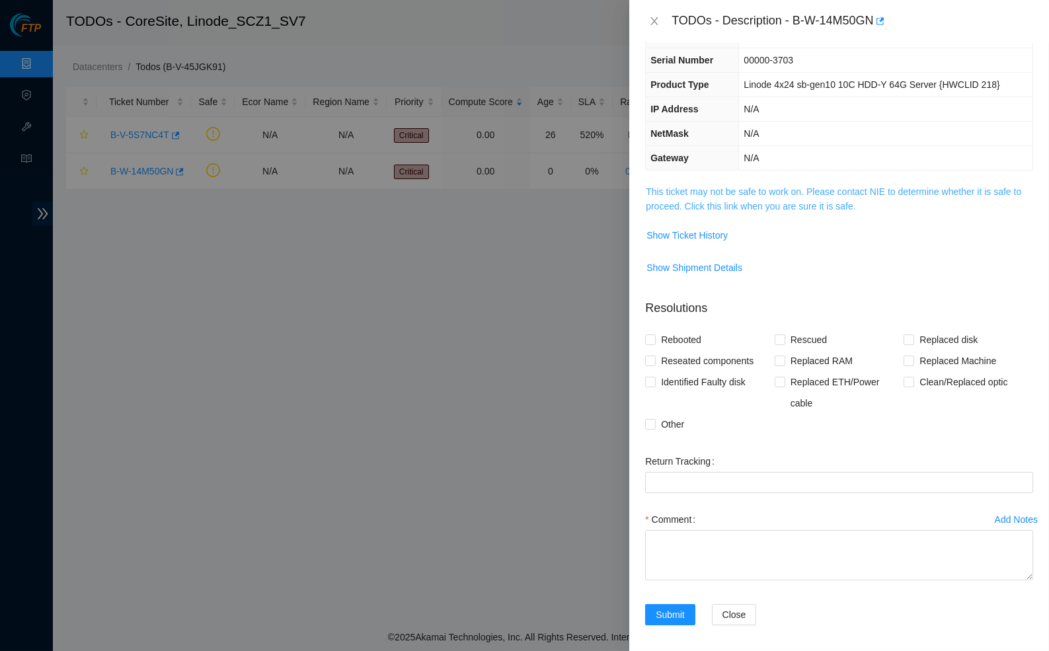
click at [728, 188] on link "This ticket may not be safe to work on. Please contact NIE to determine whether…" at bounding box center [834, 198] width 376 height 25
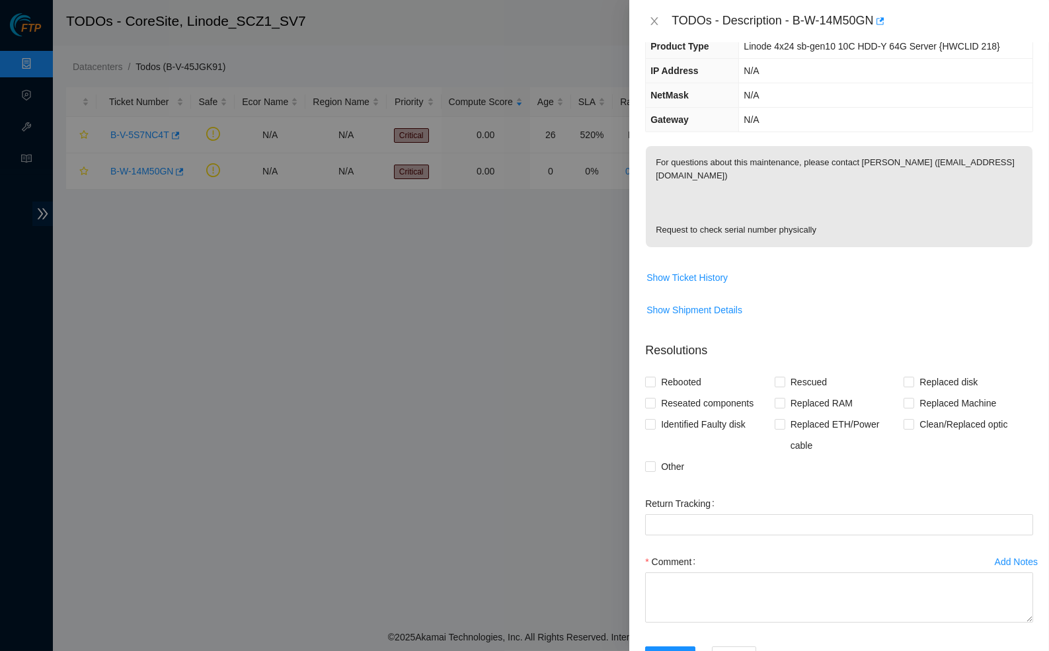
scroll to position [100, 0]
click at [684, 268] on span "Show Ticket History" at bounding box center [687, 275] width 81 height 15
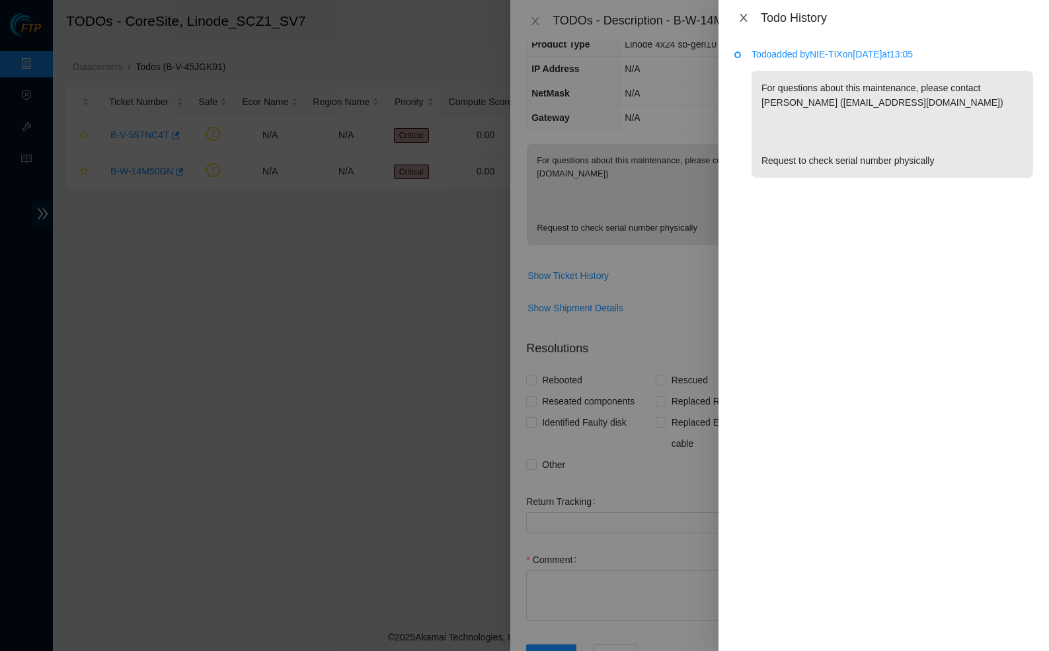
click at [746, 20] on icon "close" at bounding box center [744, 18] width 11 height 11
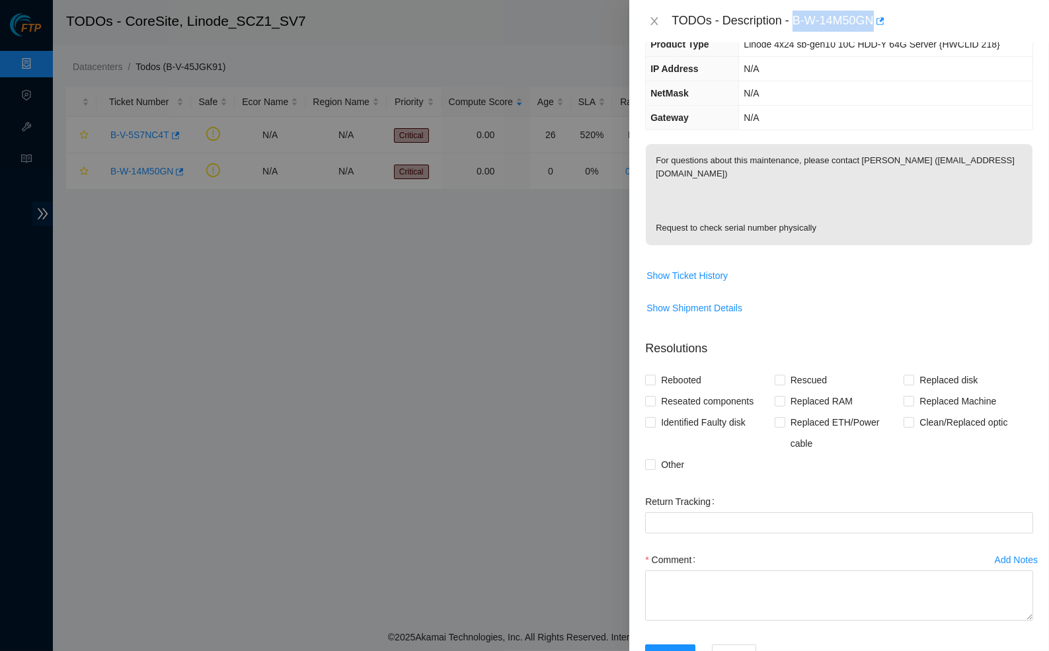
drag, startPoint x: 800, startPoint y: 18, endPoint x: 885, endPoint y: 13, distance: 84.8
click at [885, 13] on div "TODOs - Description - B-W-14M50GN" at bounding box center [853, 21] width 362 height 21
copy div "B-W-14M50GN"
click at [764, 34] on div "TODOs - Description - B-W-14M50GN" at bounding box center [839, 21] width 420 height 42
click at [713, 98] on th "NetMask" at bounding box center [692, 93] width 93 height 24
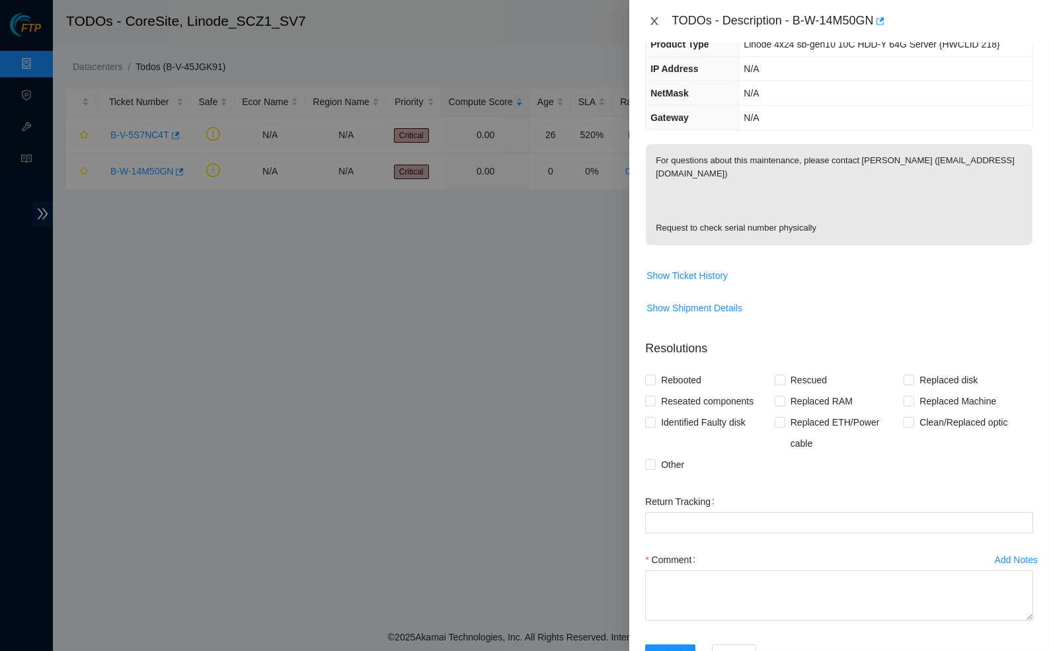
click at [655, 26] on button "Close" at bounding box center [654, 21] width 19 height 13
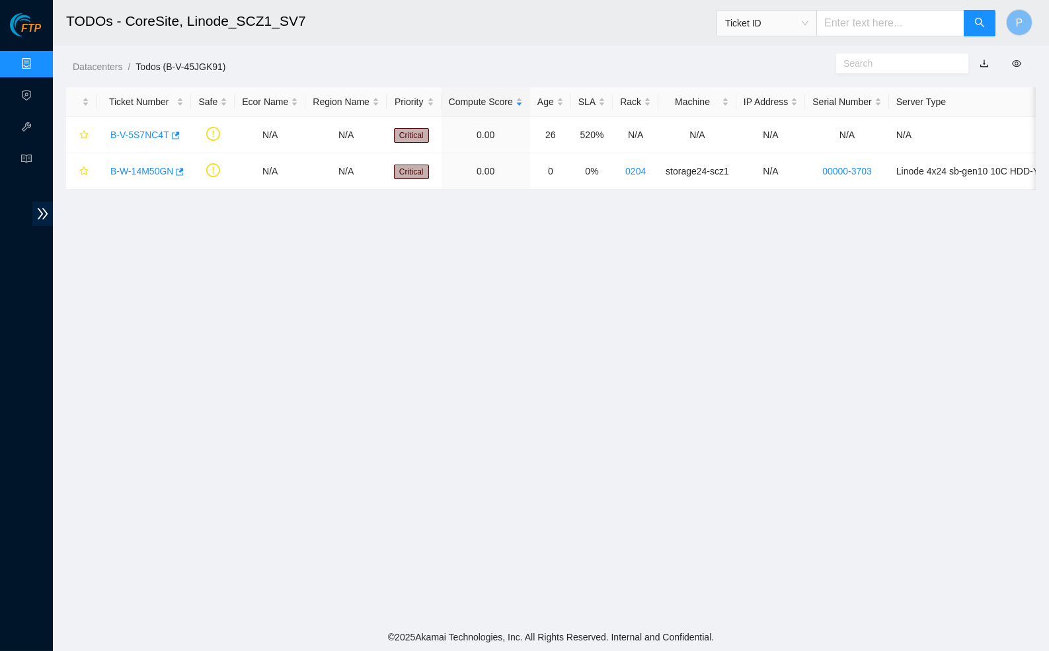
scroll to position [61, 0]
click at [38, 59] on link "Data Centers" at bounding box center [65, 64] width 54 height 11
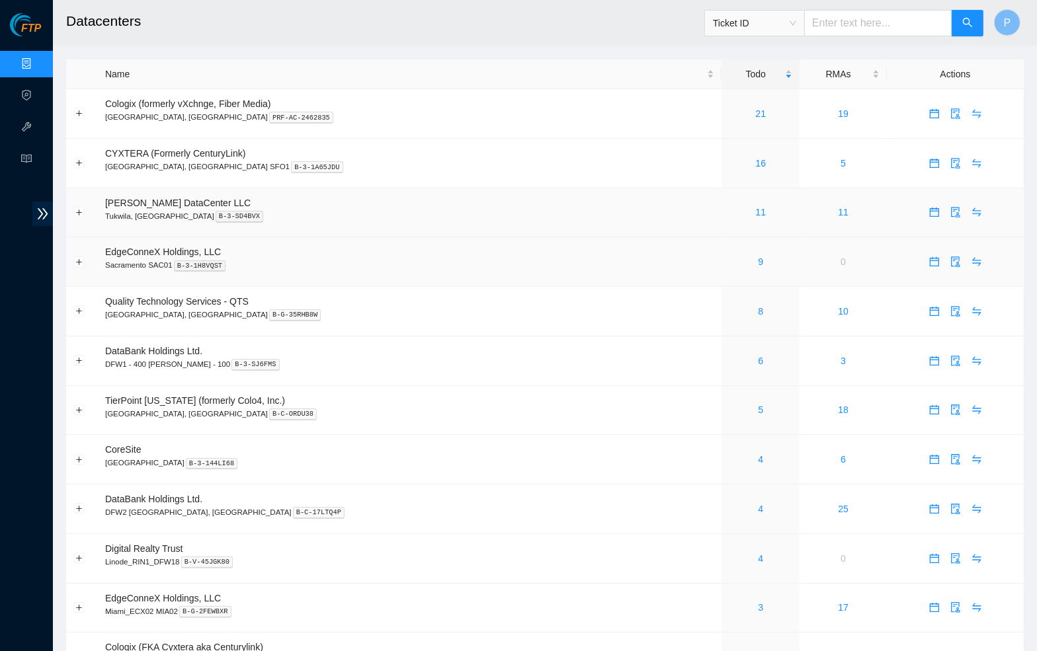
click at [521, 241] on td "EdgeConneX Holdings, LLC Sacramento SAC01 B-3-1H8VQST" at bounding box center [409, 262] width 623 height 50
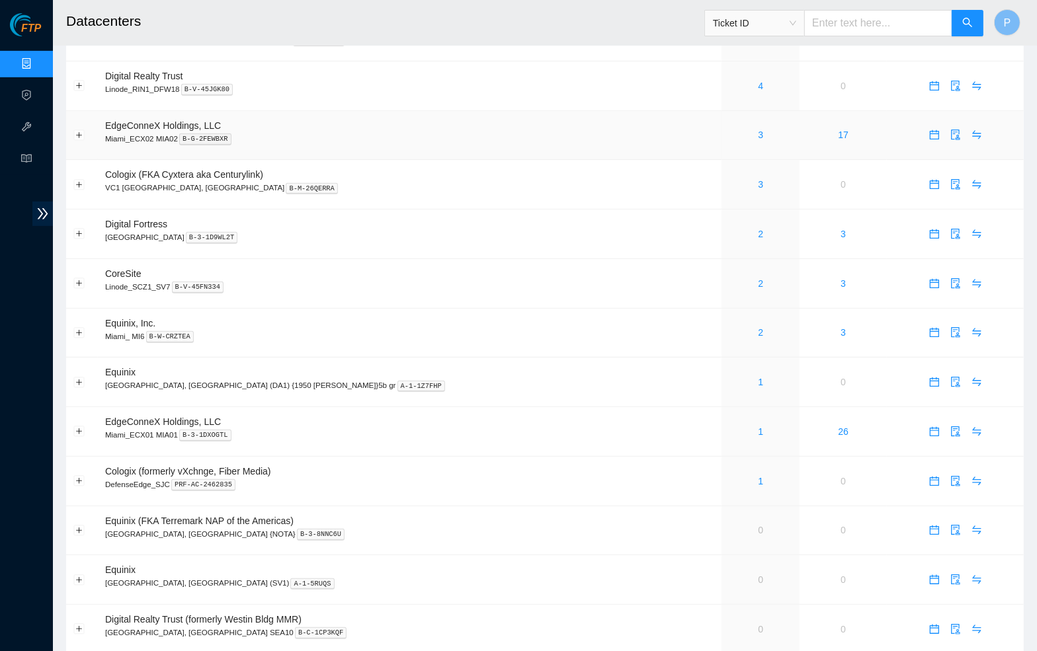
scroll to position [478, 0]
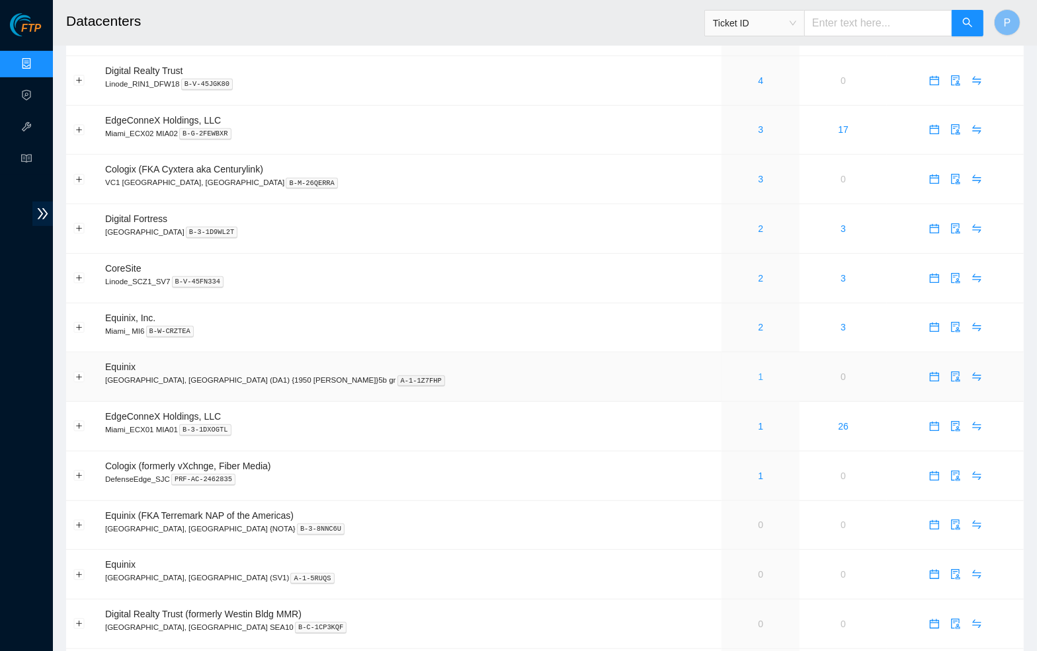
click at [758, 372] on link "1" at bounding box center [760, 377] width 5 height 11
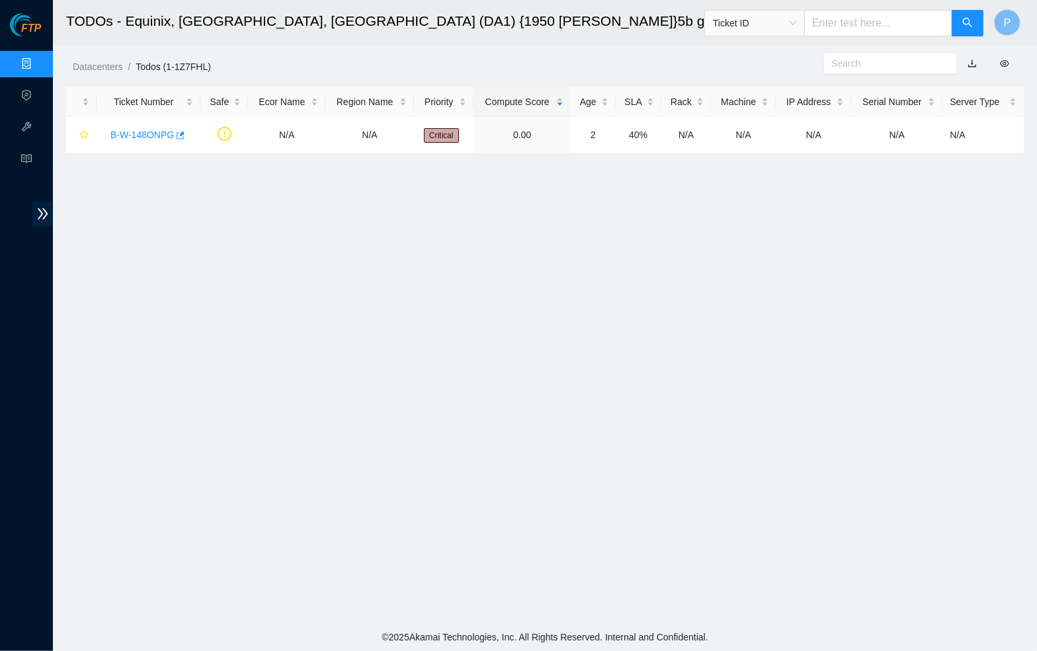
click at [973, 61] on link "button" at bounding box center [971, 63] width 9 height 11
click at [38, 67] on link "Data Centers" at bounding box center [65, 64] width 54 height 11
